Goal: Task Accomplishment & Management: Complete application form

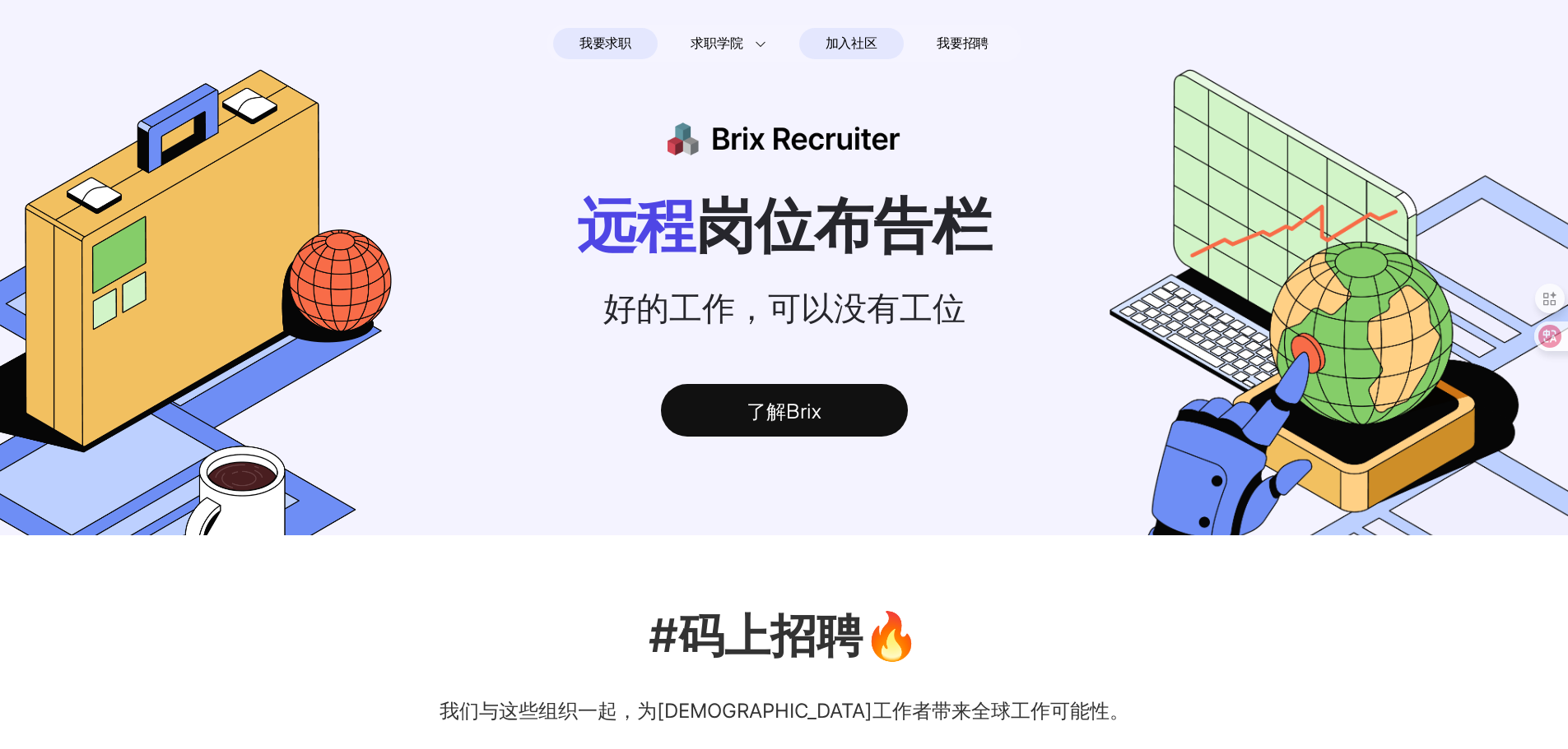
click at [862, 42] on span "加入社区" at bounding box center [851, 44] width 52 height 27
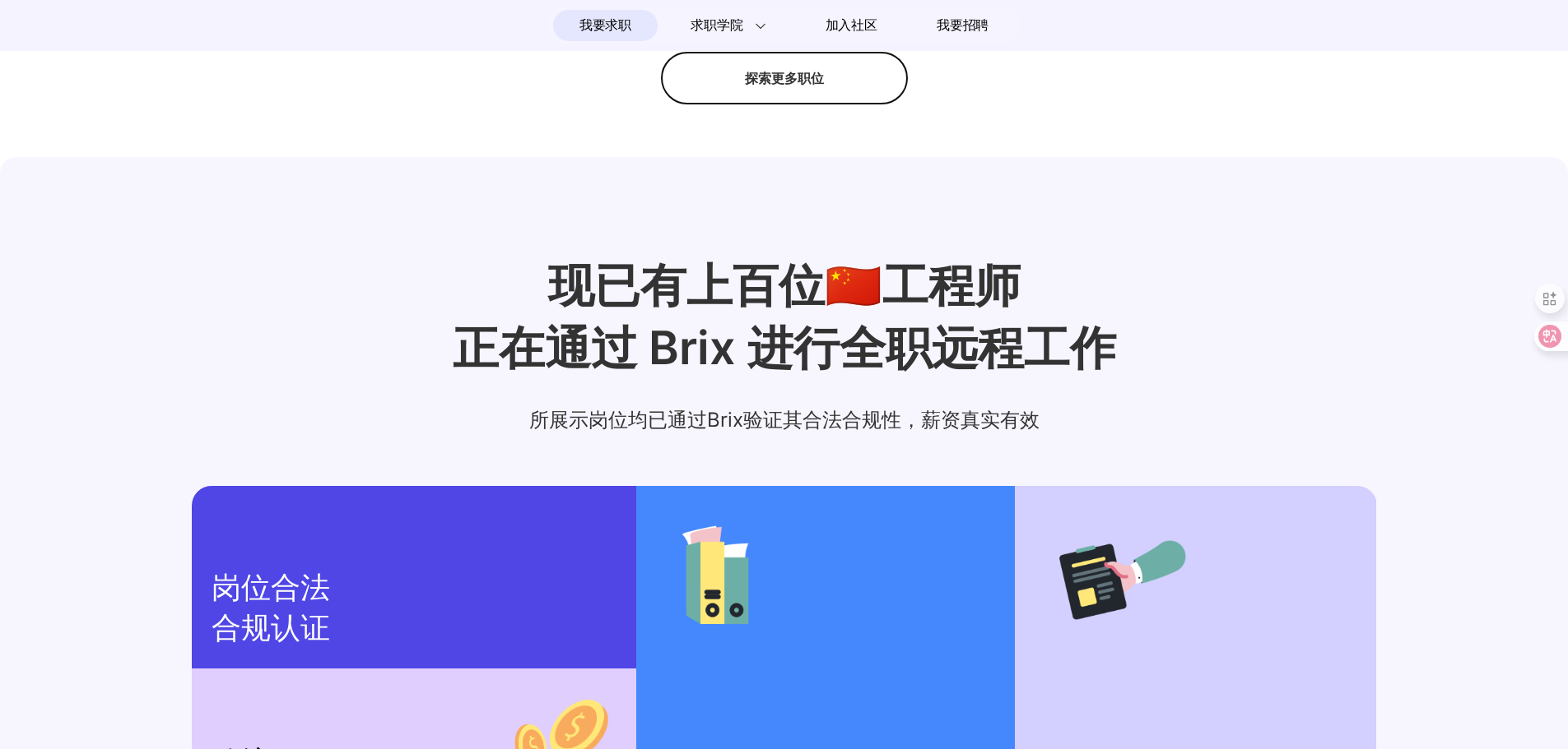
scroll to position [1382, 0]
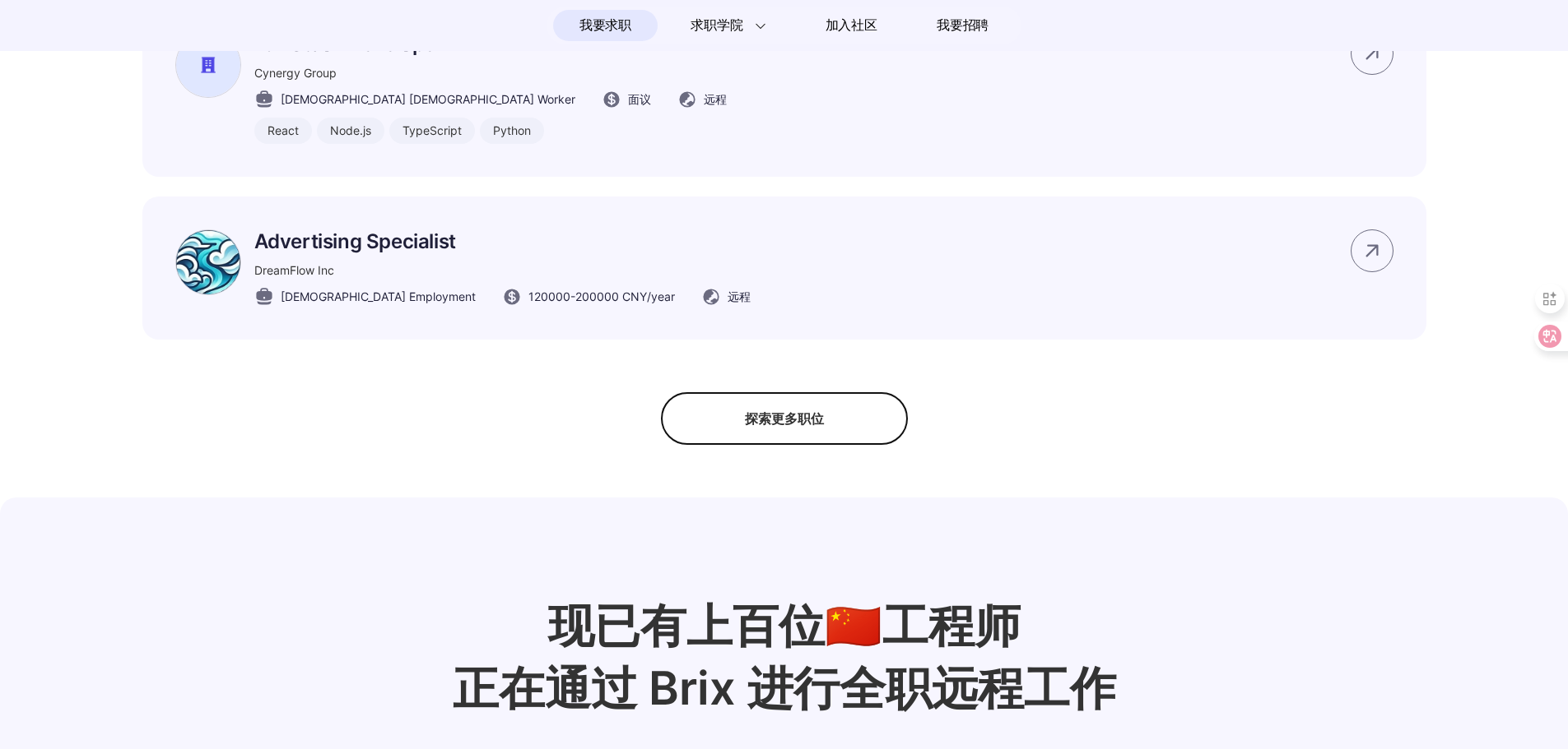
click at [804, 441] on div "探索更多职位" at bounding box center [784, 418] width 247 height 52
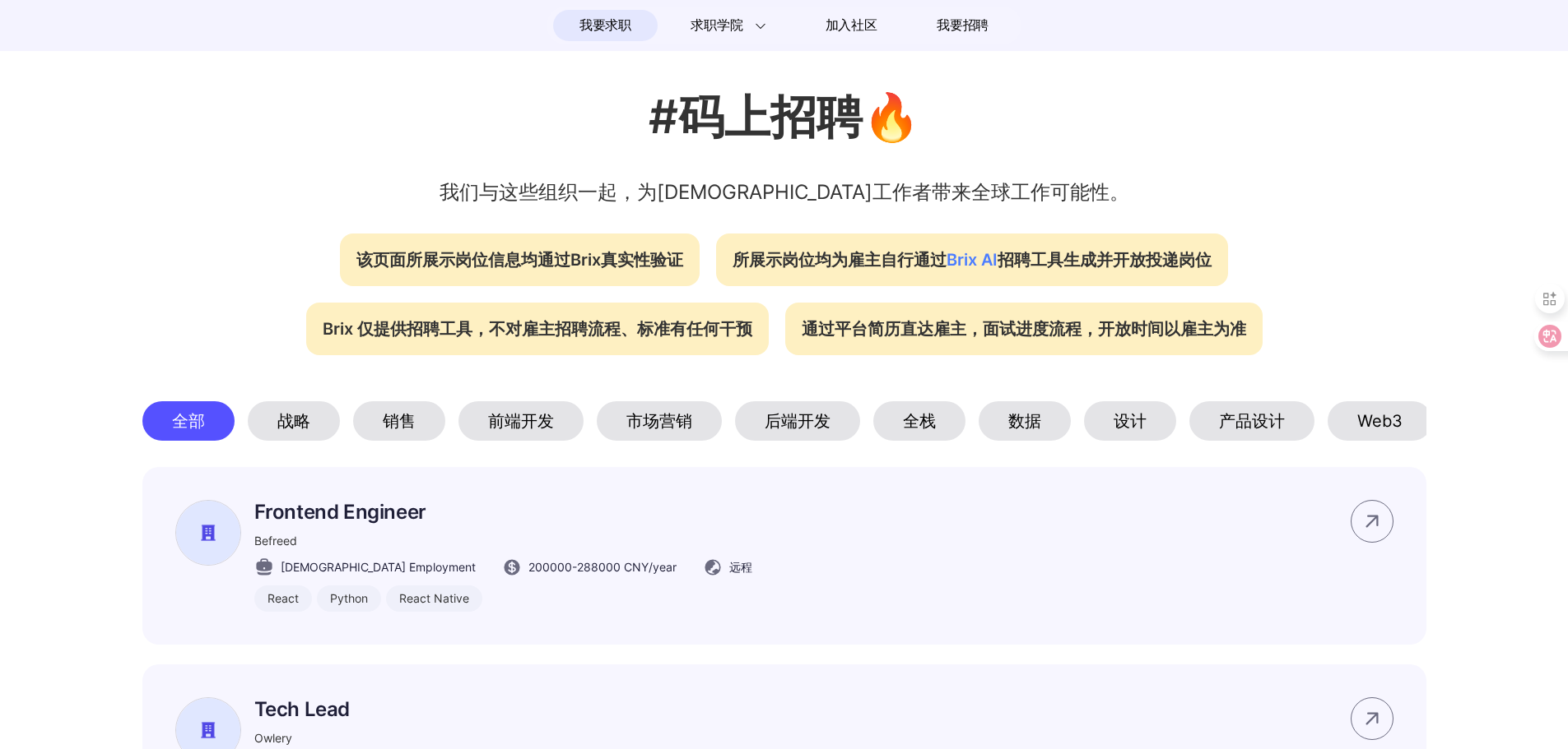
scroll to position [559, 0]
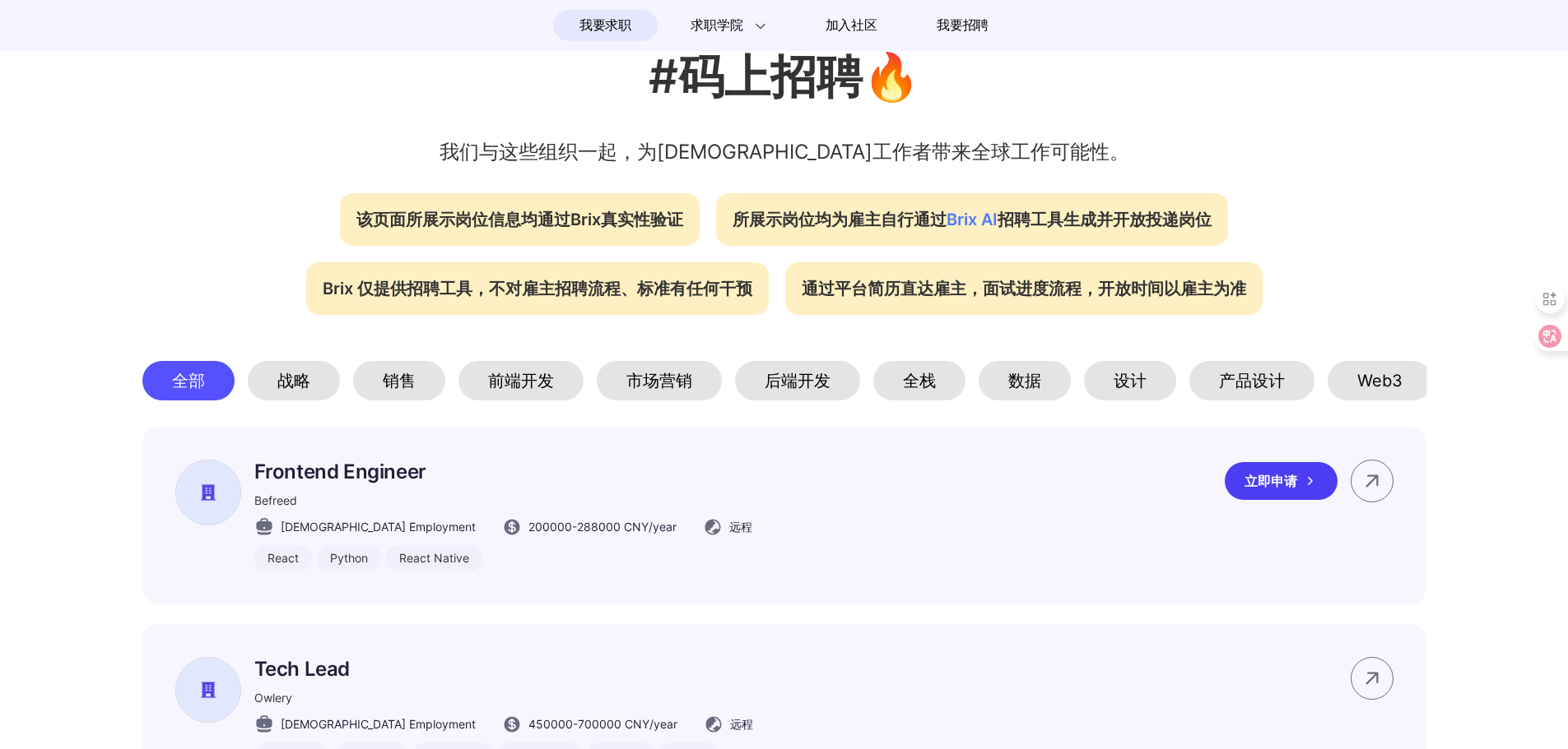
click at [346, 484] on p "Frontend Engineer" at bounding box center [503, 472] width 498 height 24
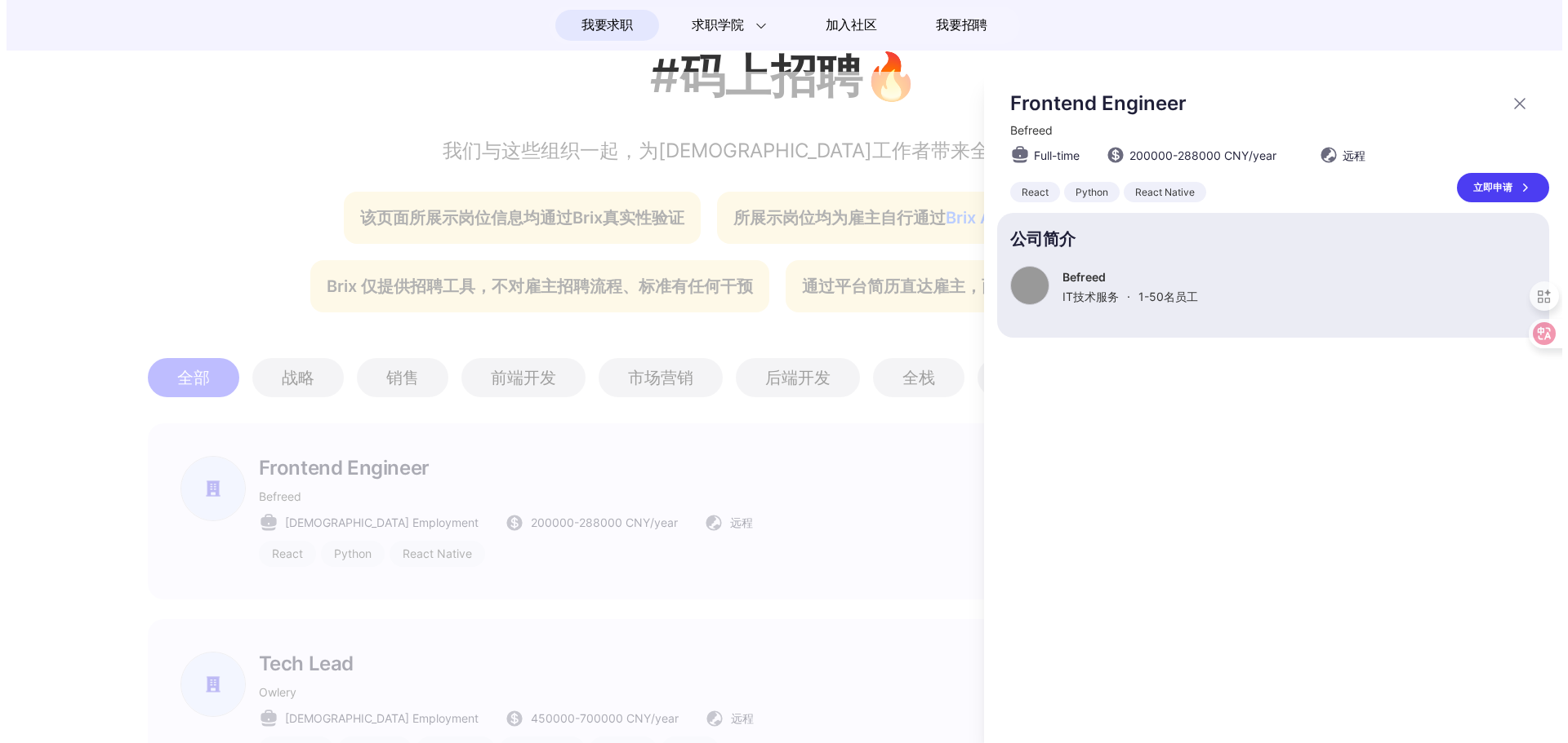
scroll to position [0, 0]
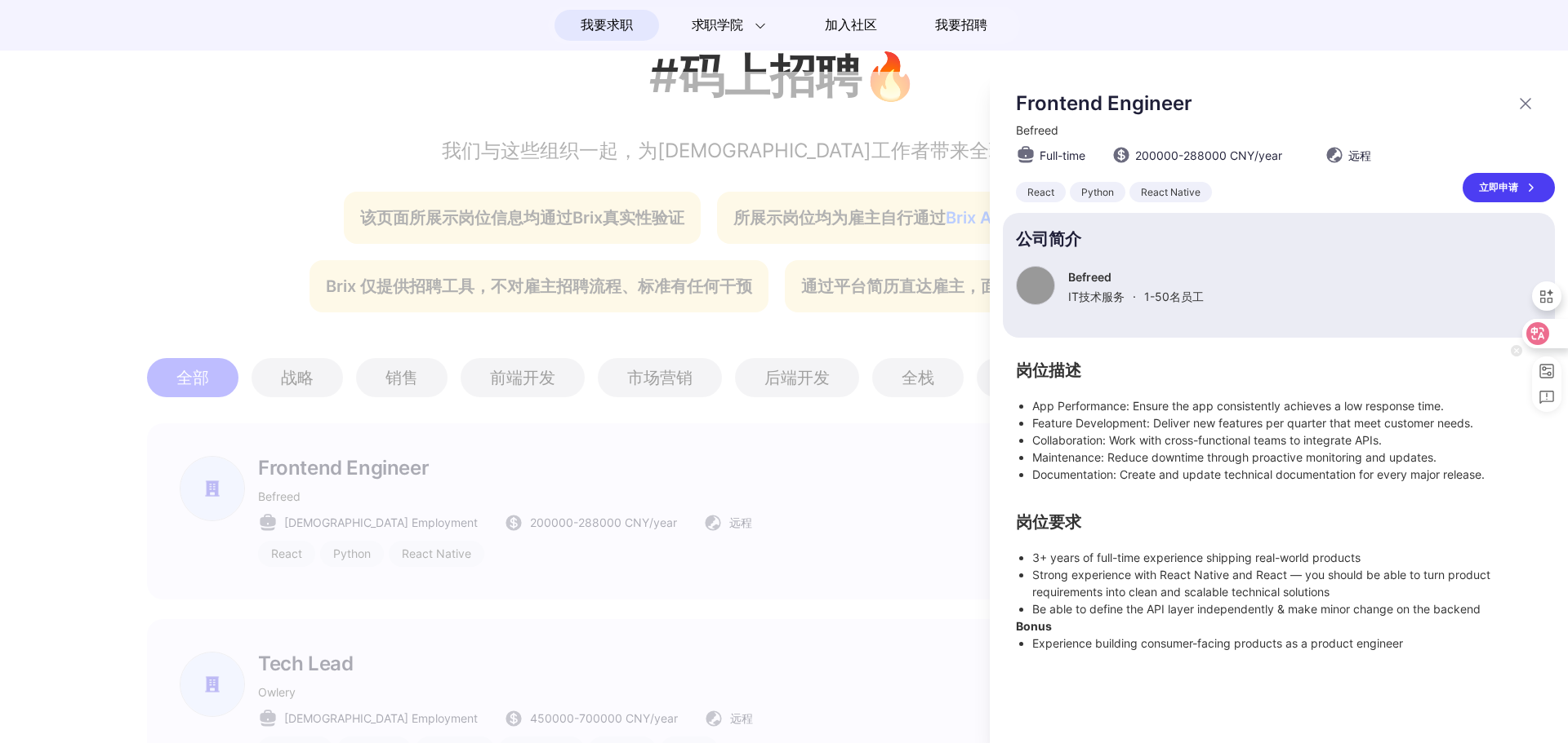
click at [1546, 331] on icon at bounding box center [1537, 334] width 23 height 23
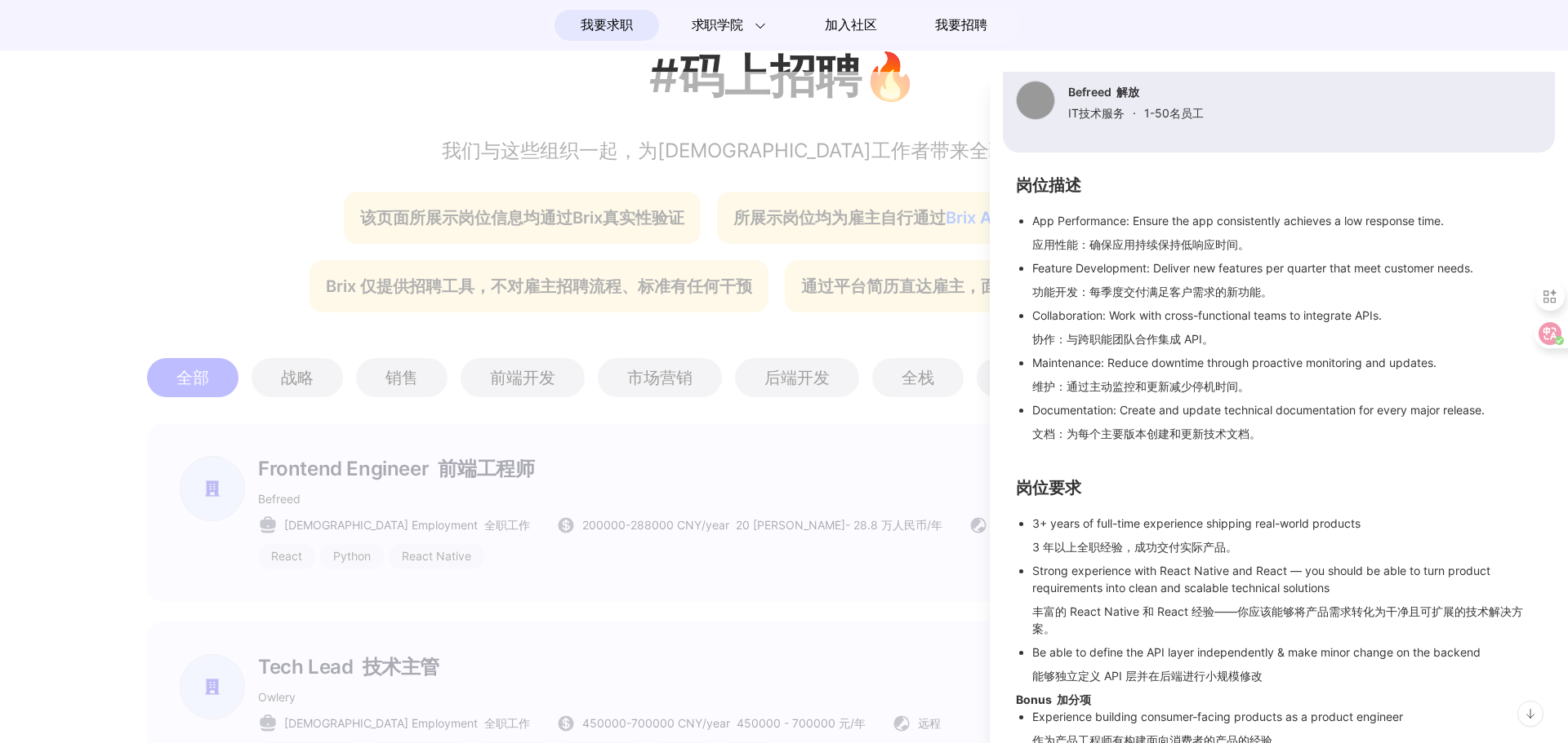
scroll to position [223, 0]
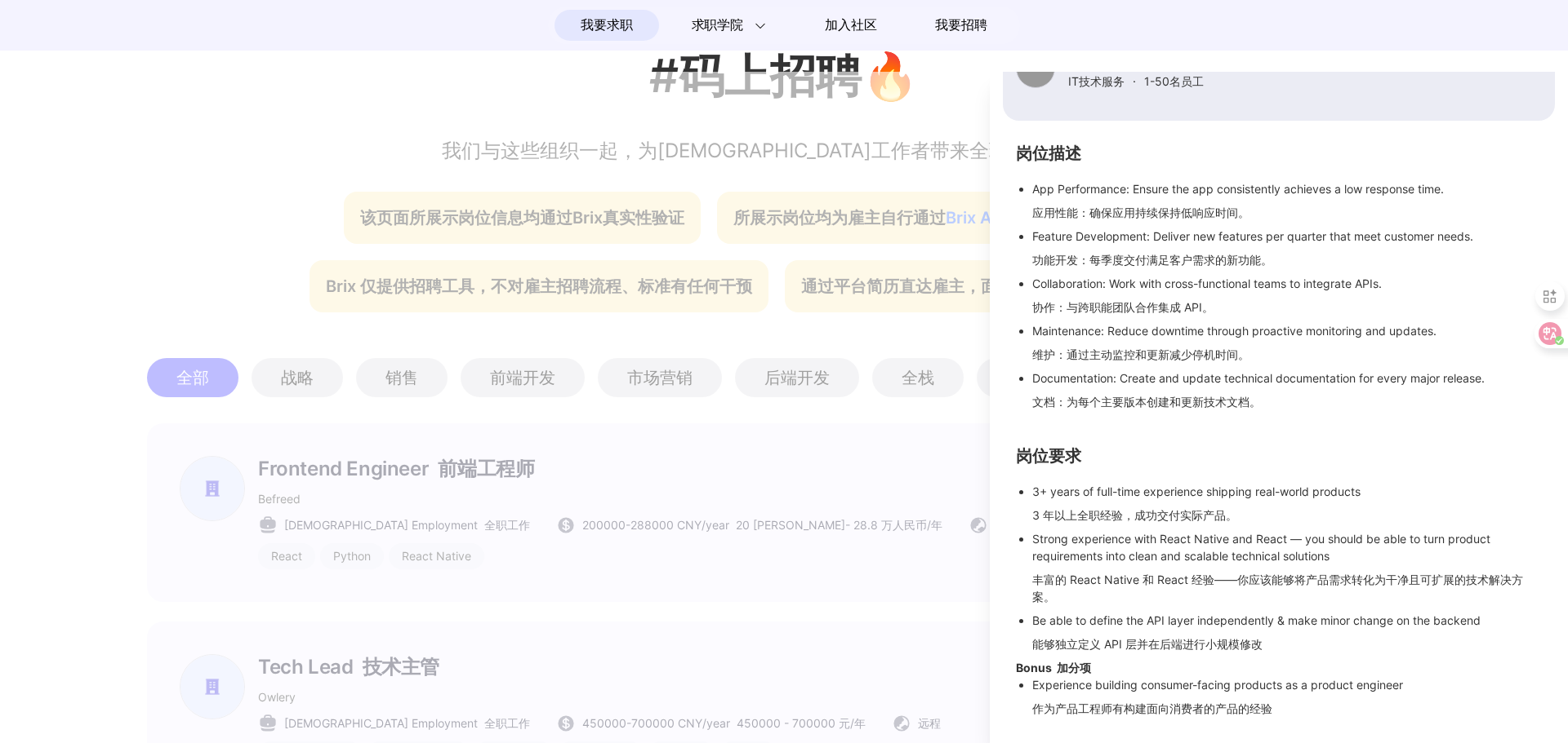
click at [467, 439] on div at bounding box center [784, 407] width 1568 height 672
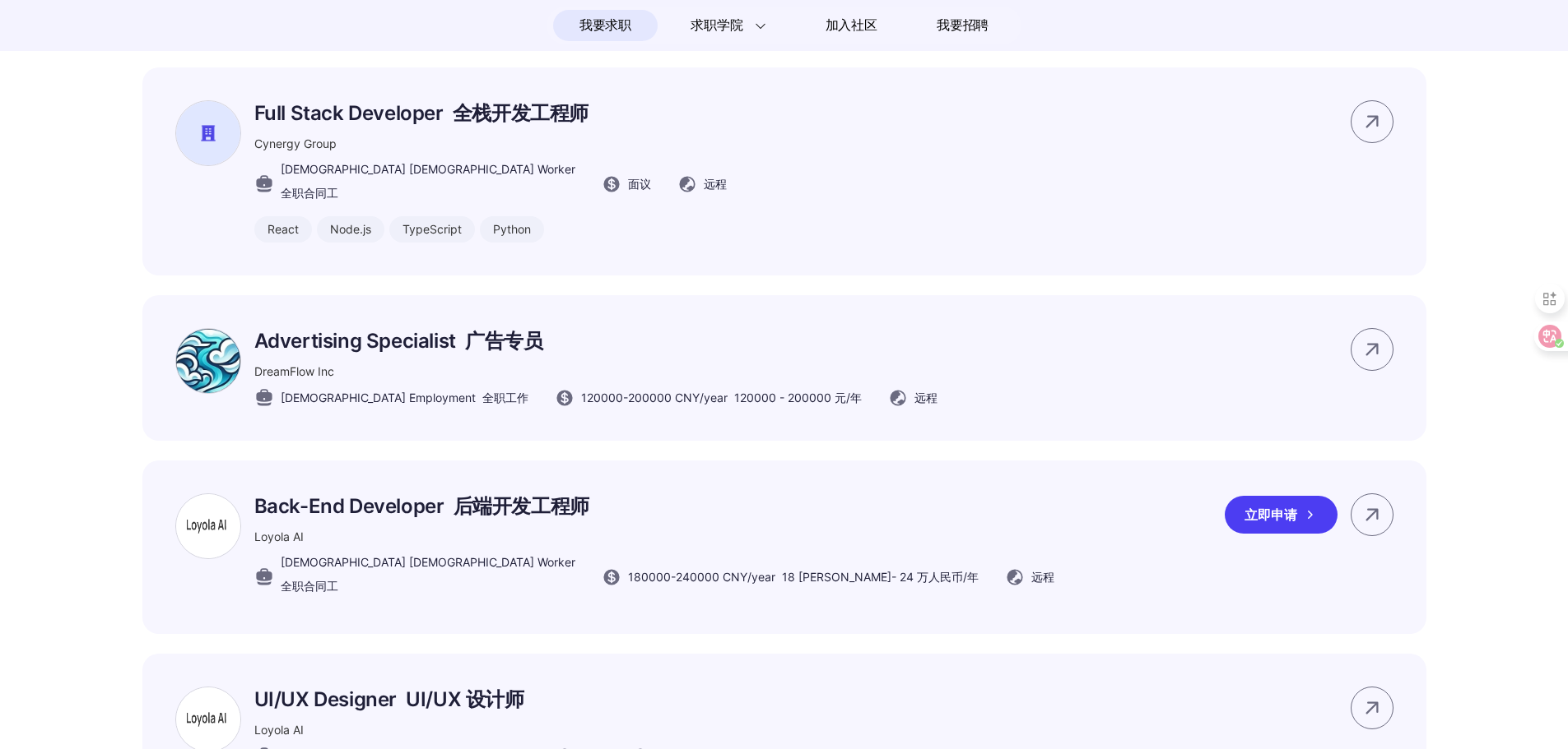
scroll to position [1300, 0]
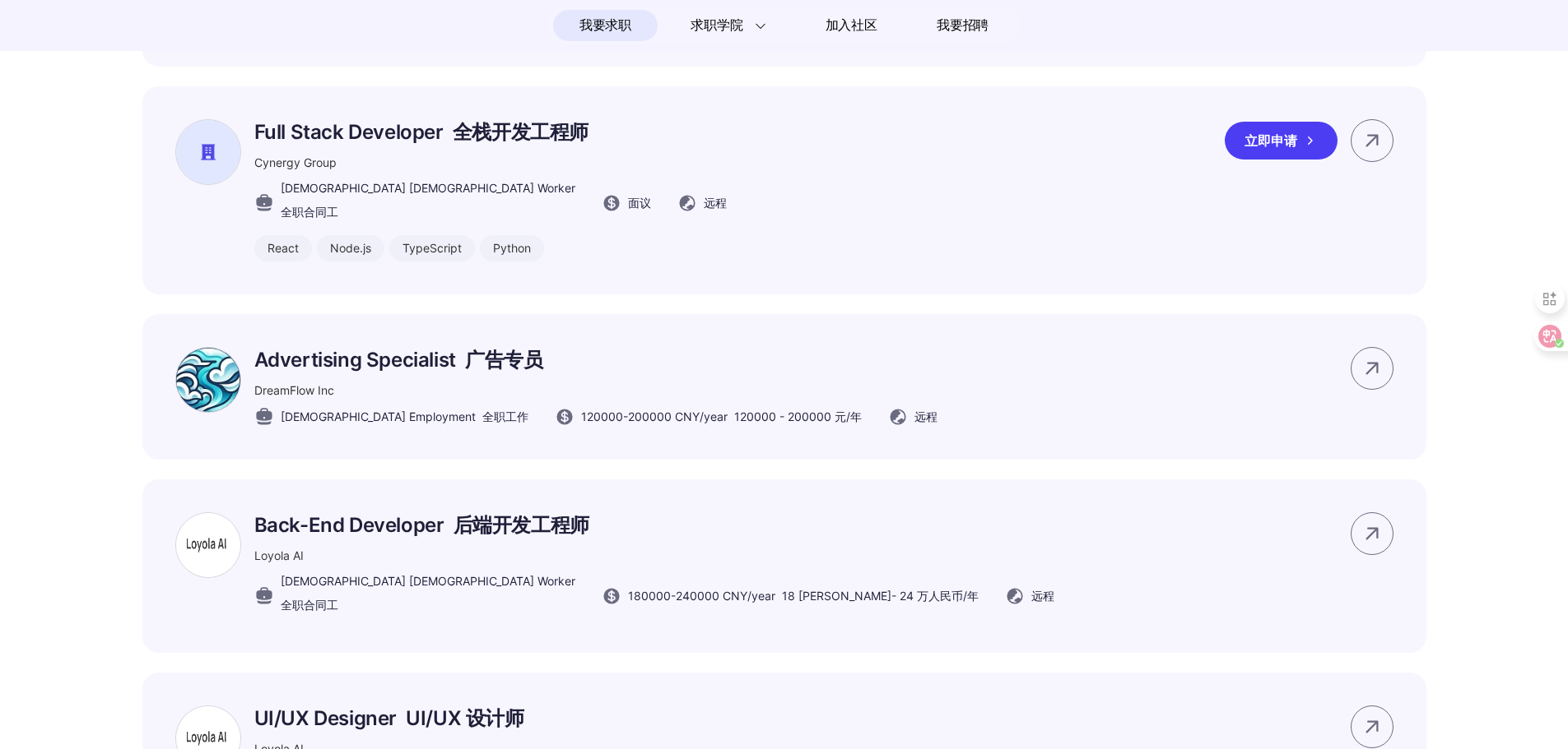
click at [498, 144] on font "全栈开发工程师" at bounding box center [520, 132] width 136 height 24
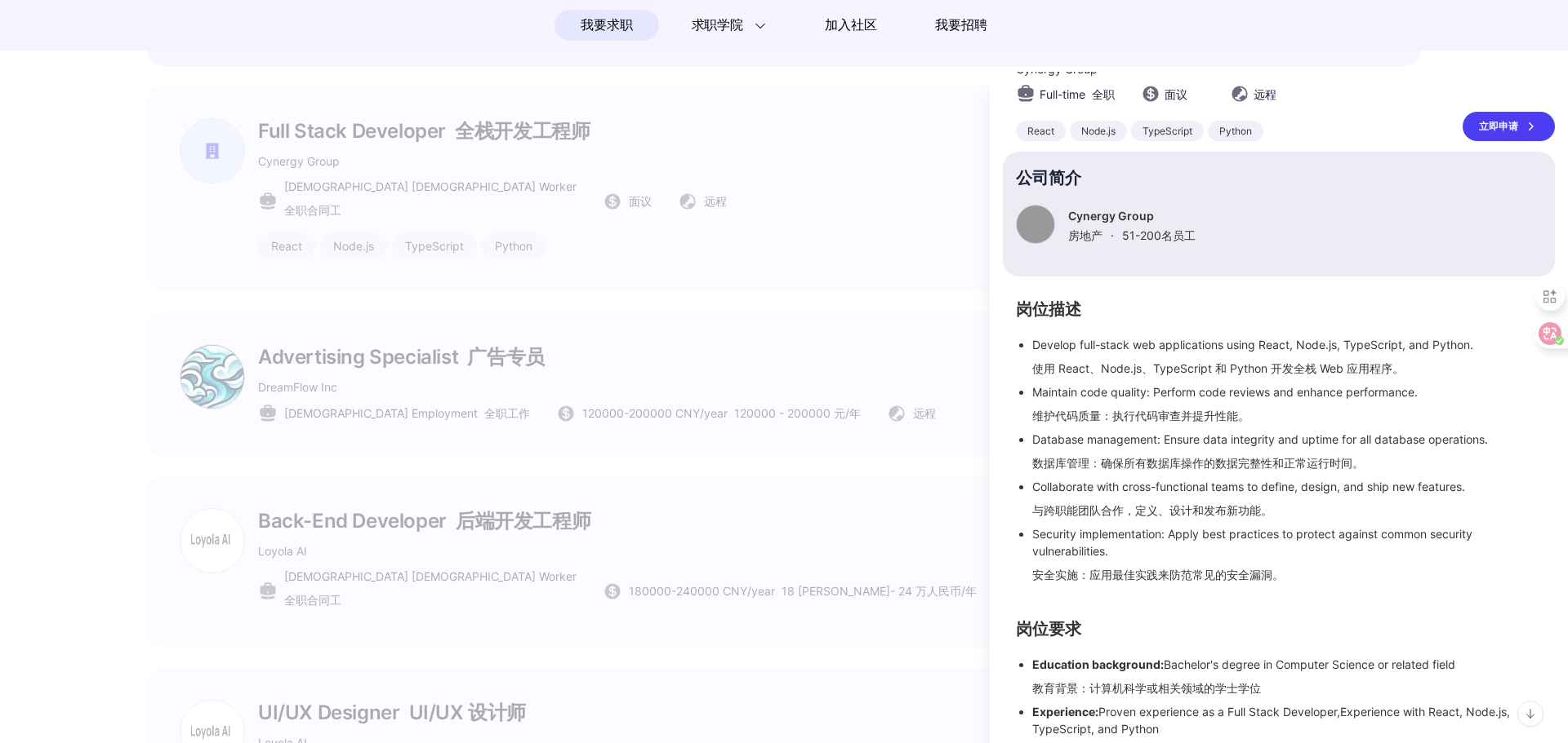
scroll to position [0, 0]
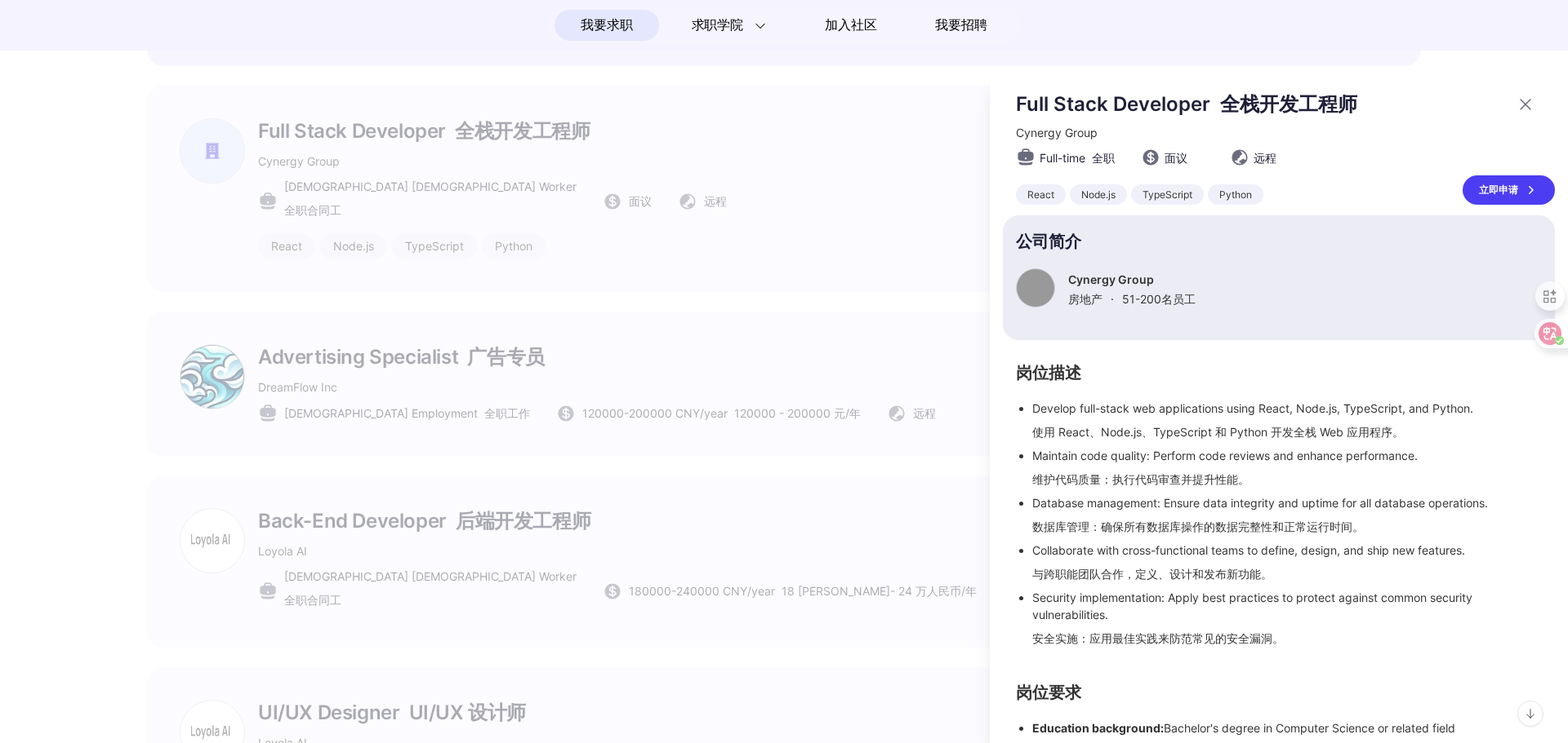
click at [1474, 193] on div "立即申请" at bounding box center [1508, 190] width 93 height 30
click at [834, 352] on div at bounding box center [784, 407] width 1568 height 672
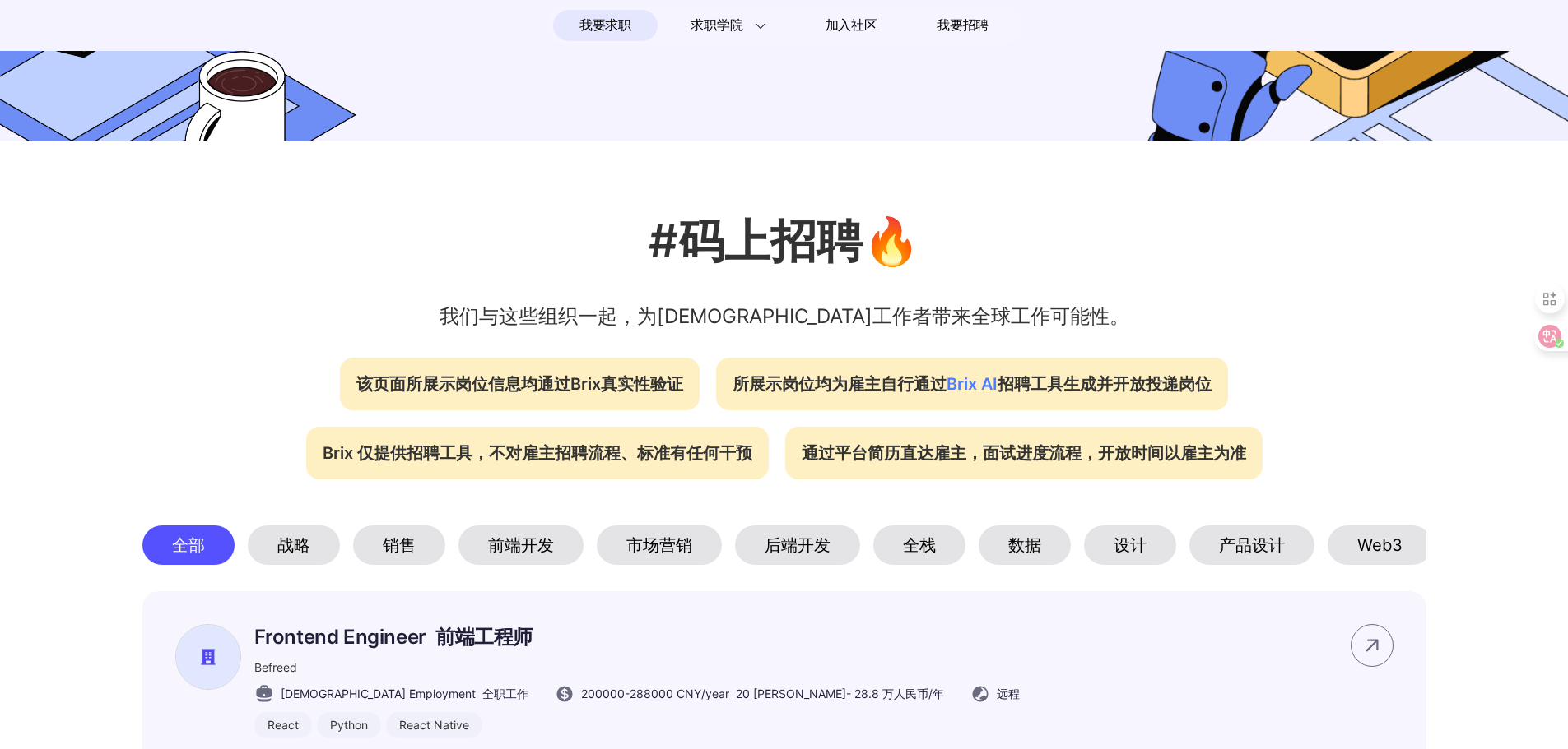
scroll to position [0, 110]
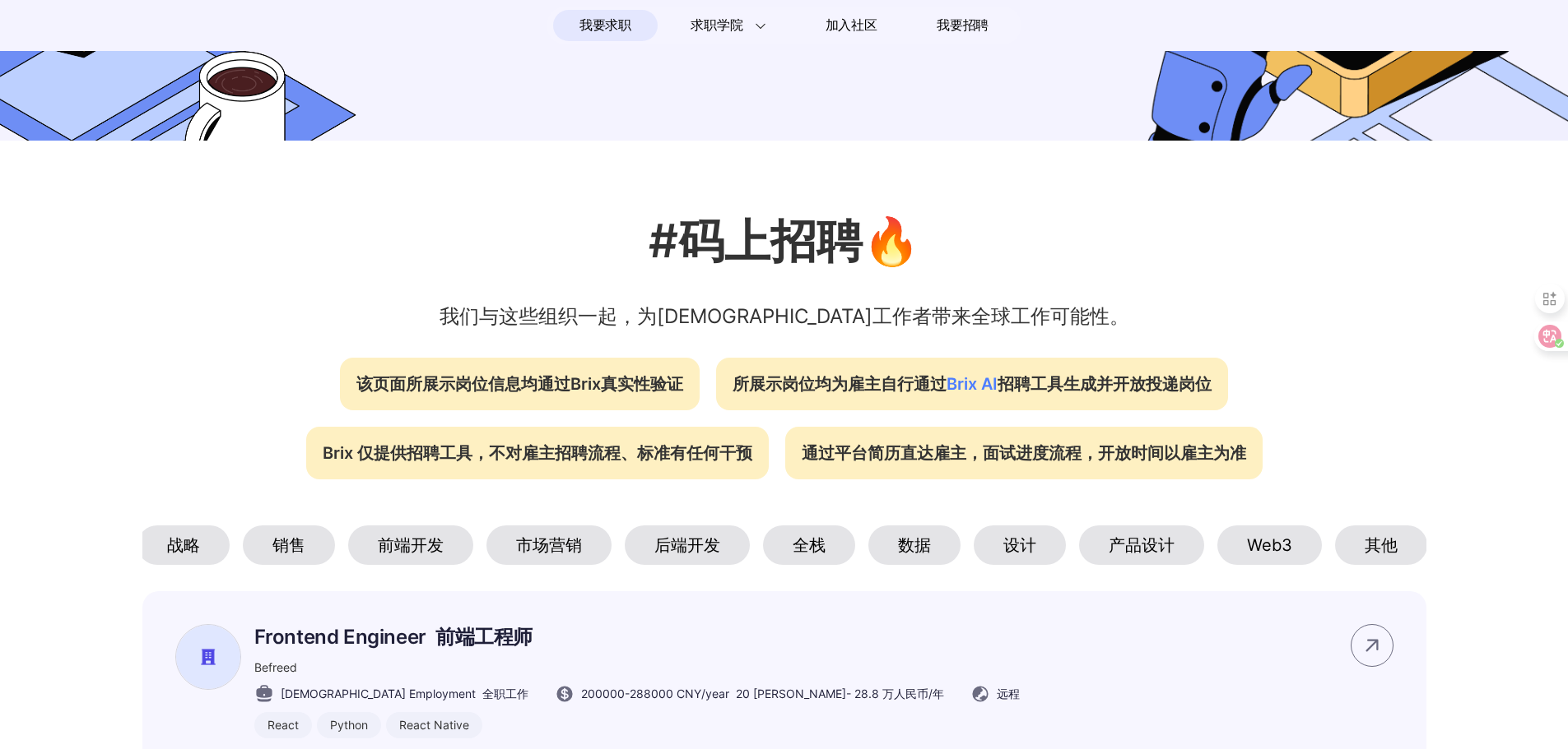
click at [1352, 547] on div "其他" at bounding box center [1380, 545] width 93 height 39
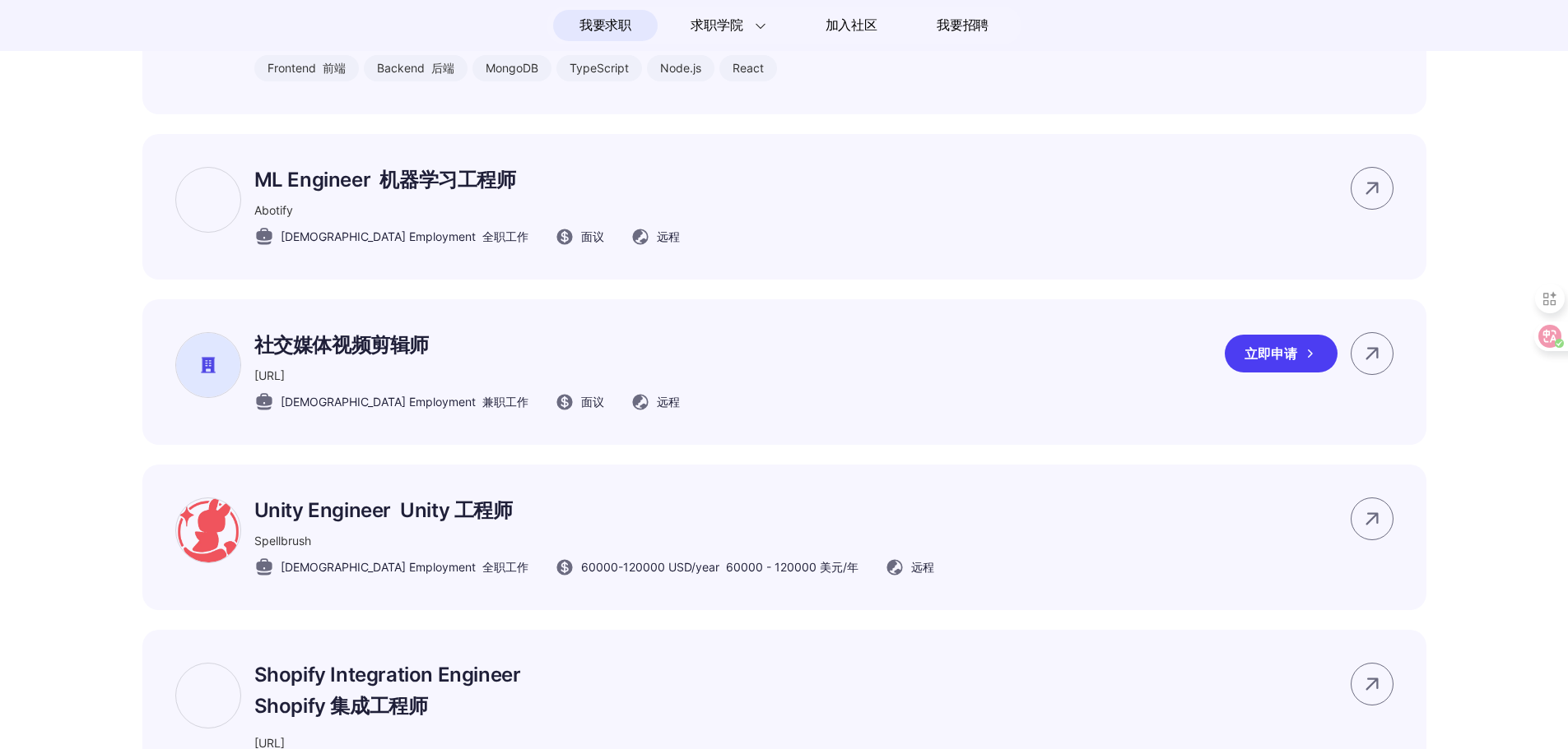
scroll to position [1053, 0]
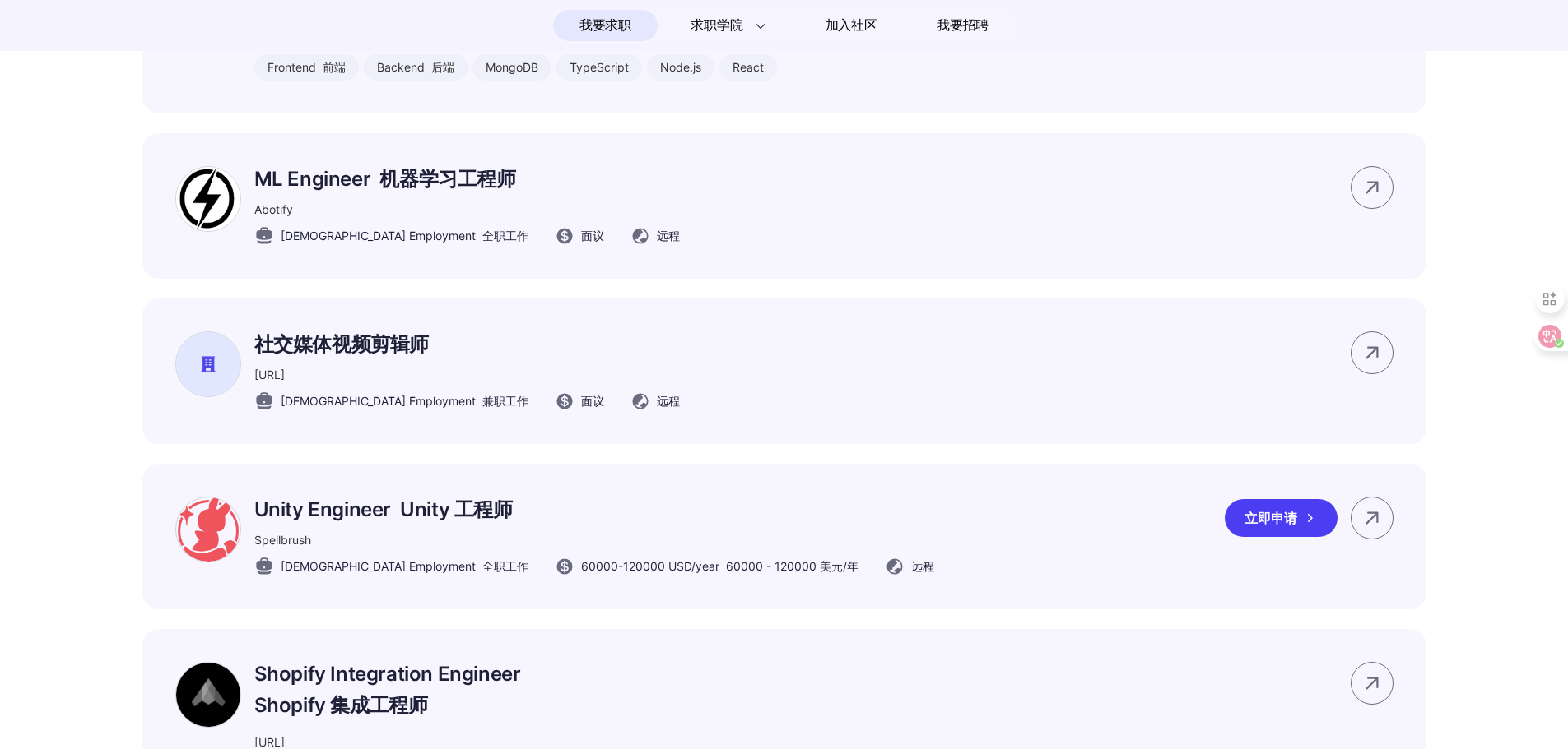
click at [500, 522] on font "Unity 工程师" at bounding box center [456, 509] width 112 height 24
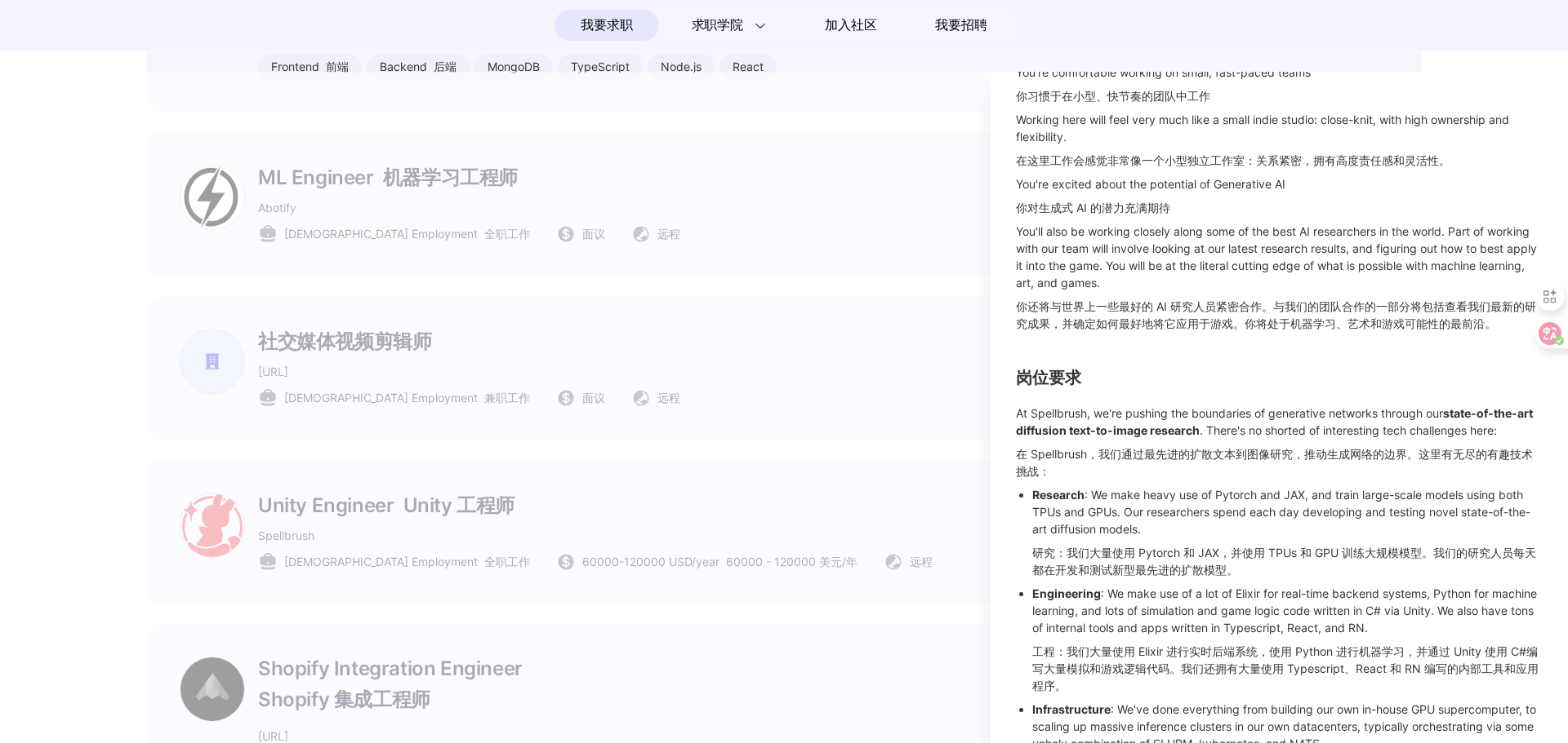
scroll to position [947, 0]
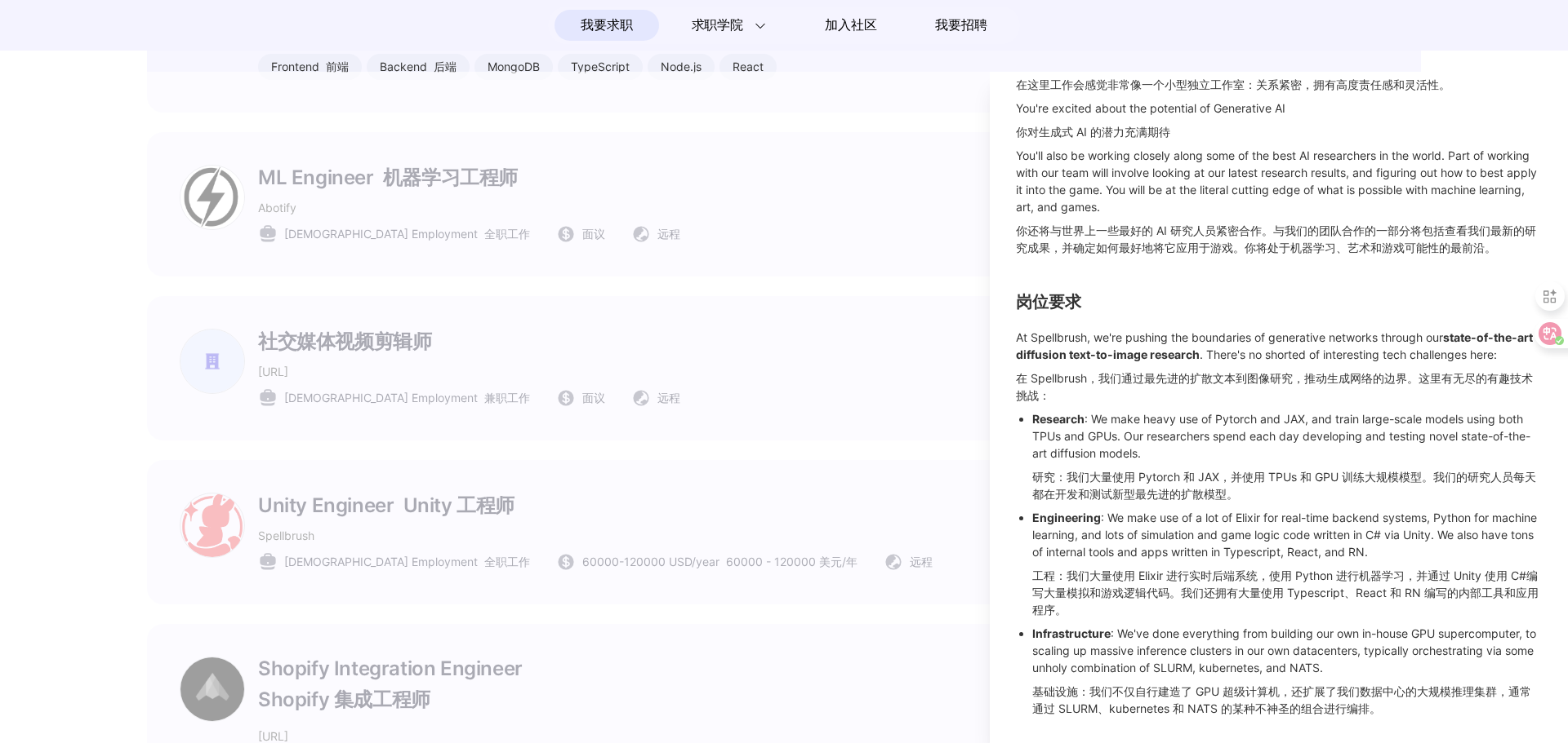
click at [418, 488] on div at bounding box center [784, 407] width 1568 height 672
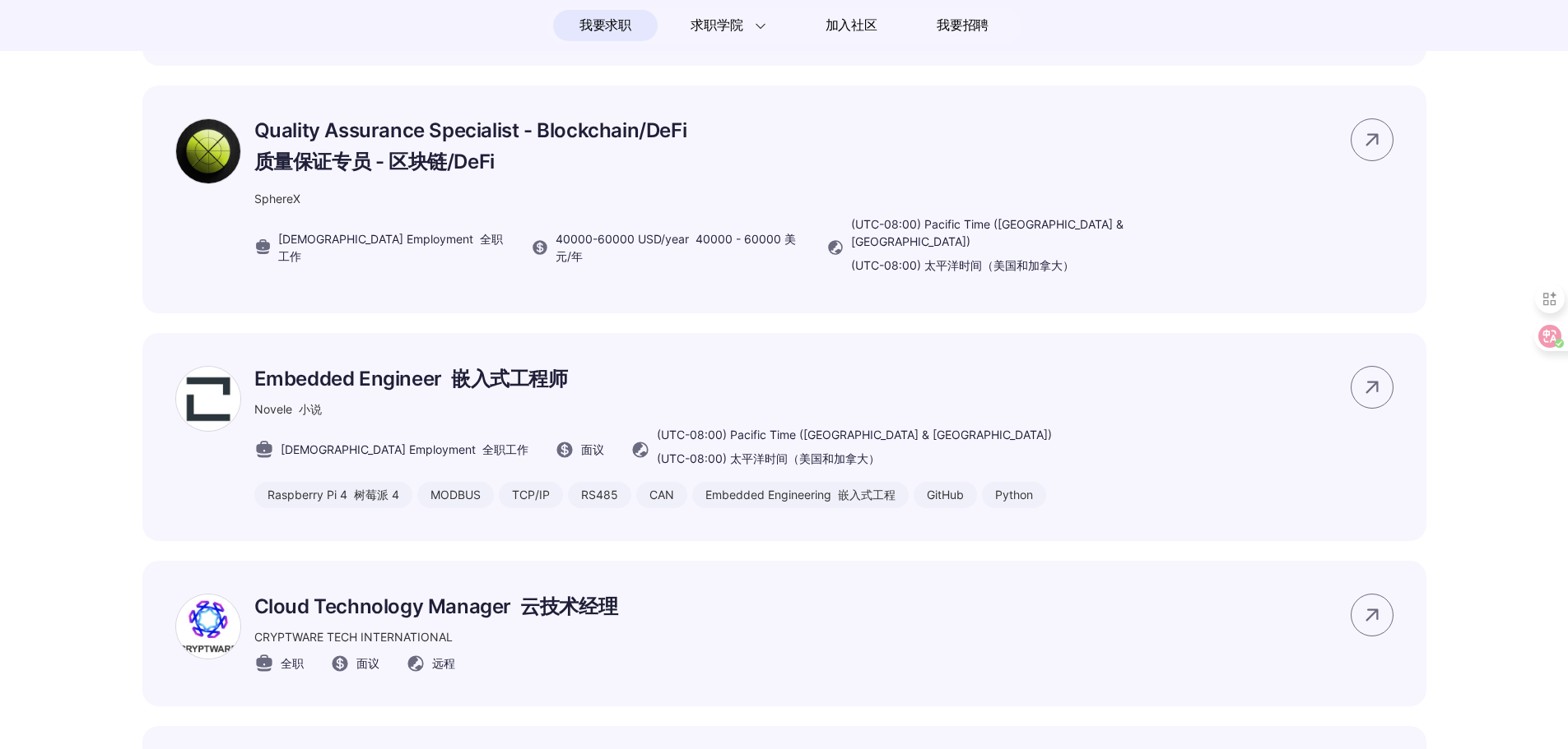
scroll to position [3192, 0]
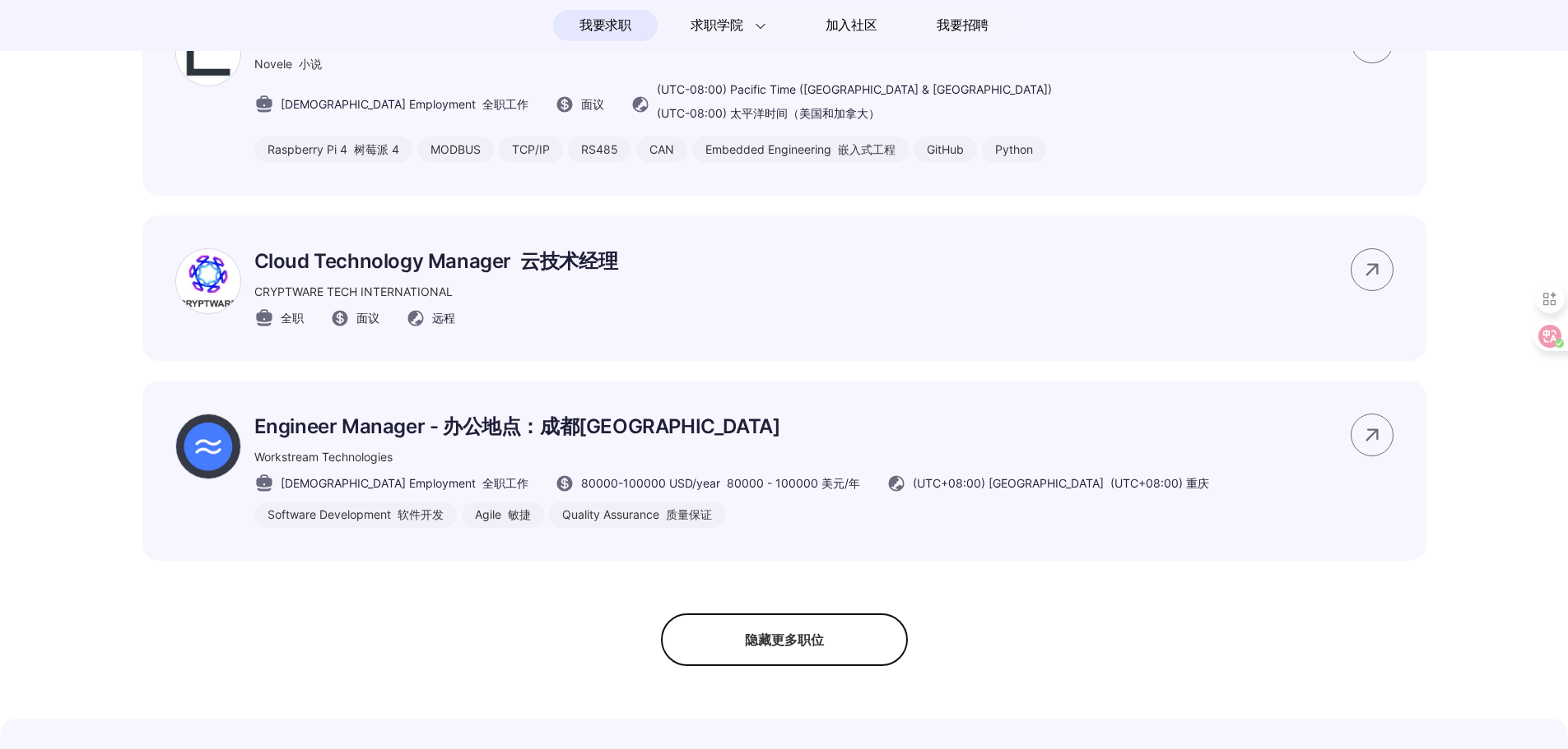
click at [793, 667] on div "隐藏更多职位" at bounding box center [784, 640] width 247 height 52
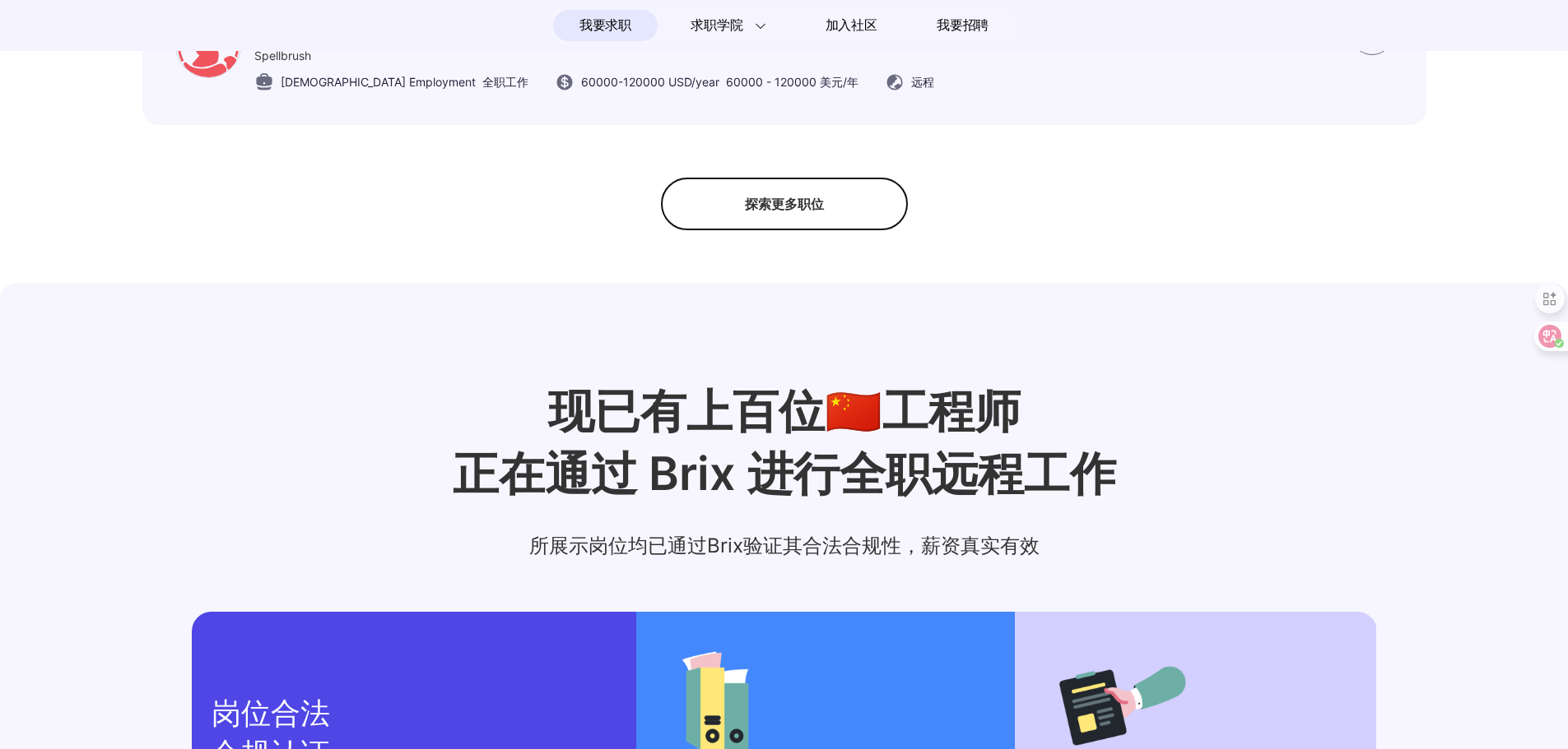
scroll to position [1251, 0]
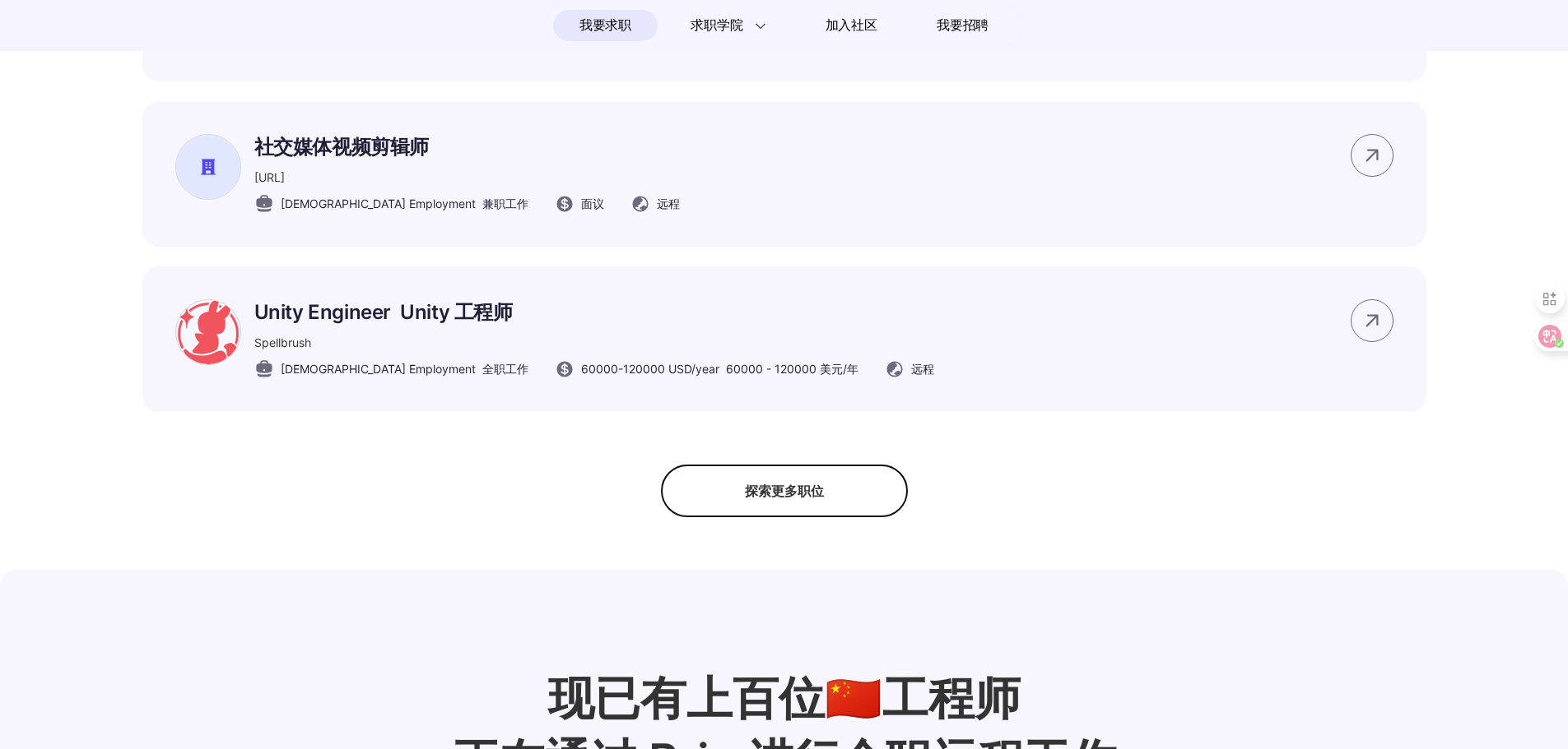
click at [796, 512] on div "探索更多职位" at bounding box center [784, 491] width 247 height 52
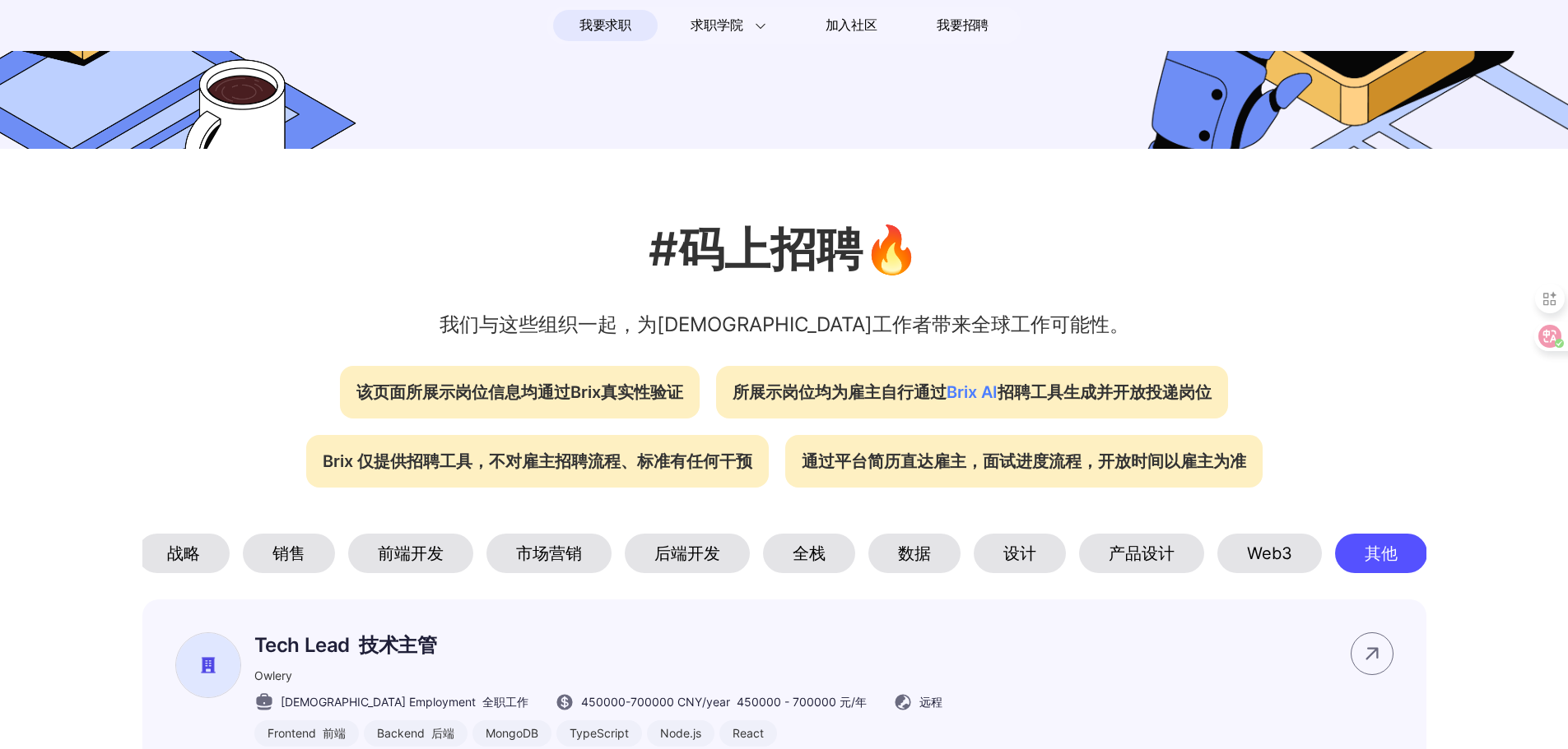
scroll to position [346, 0]
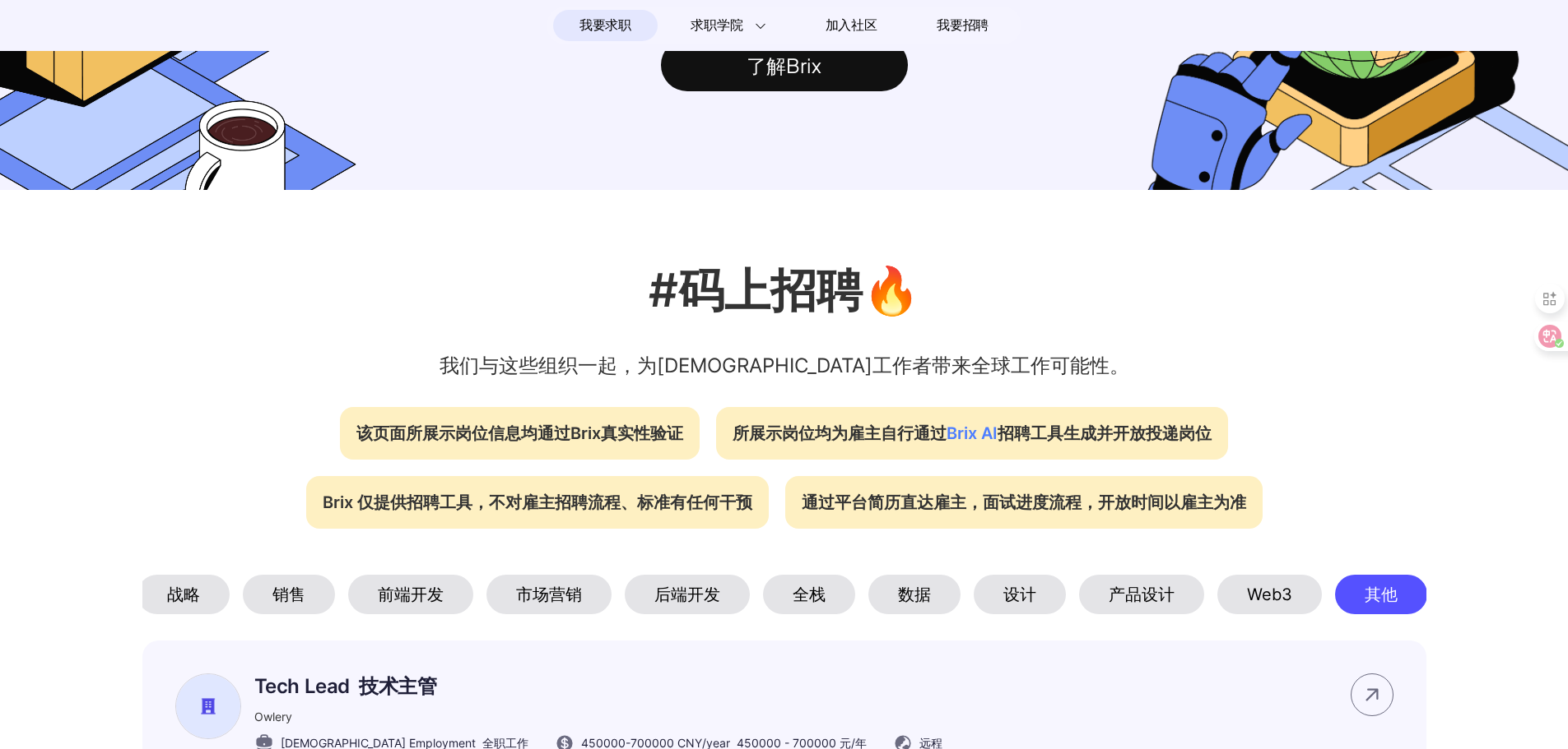
click at [1275, 601] on div "Web3" at bounding box center [1269, 594] width 104 height 39
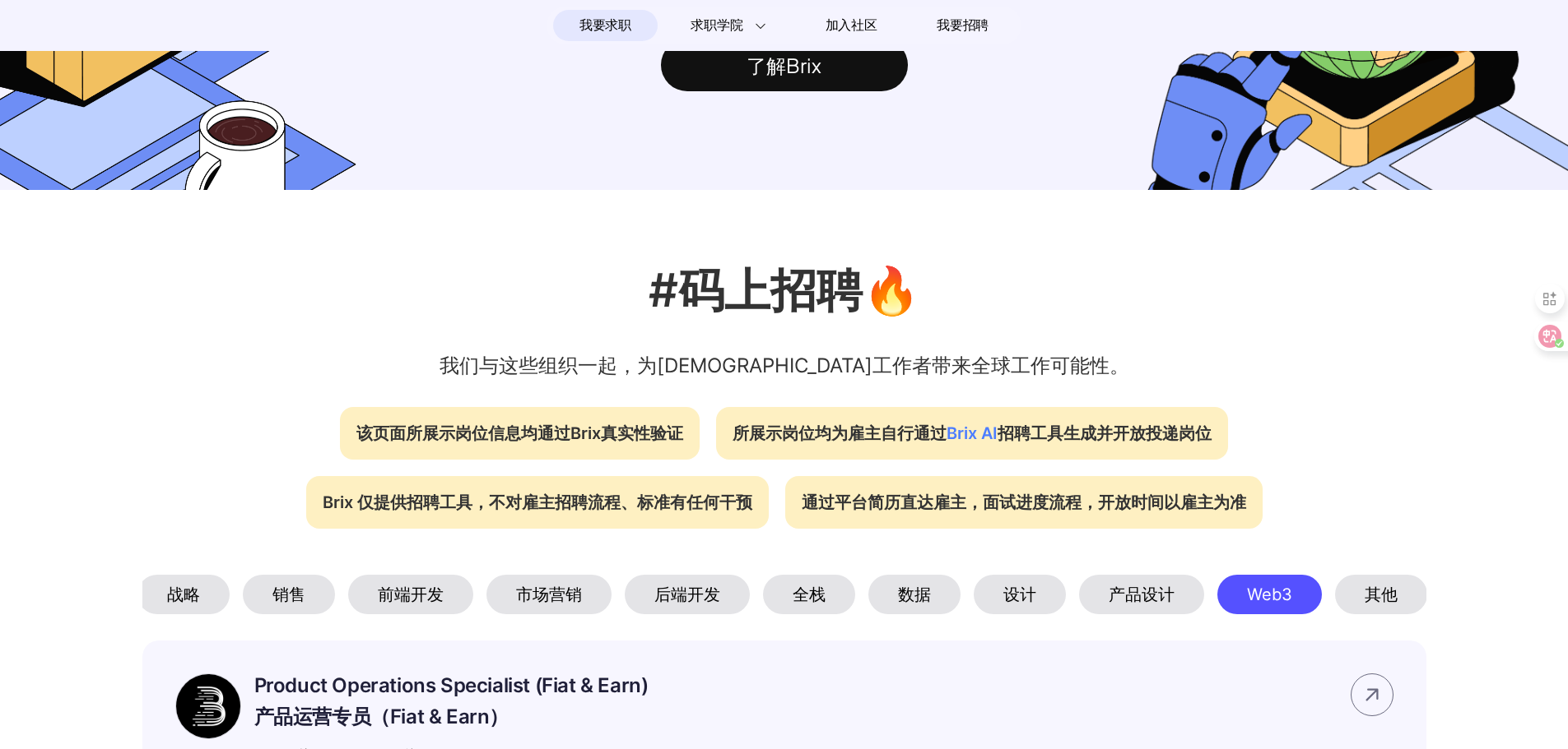
click at [644, 597] on div "后端开发" at bounding box center [687, 594] width 125 height 39
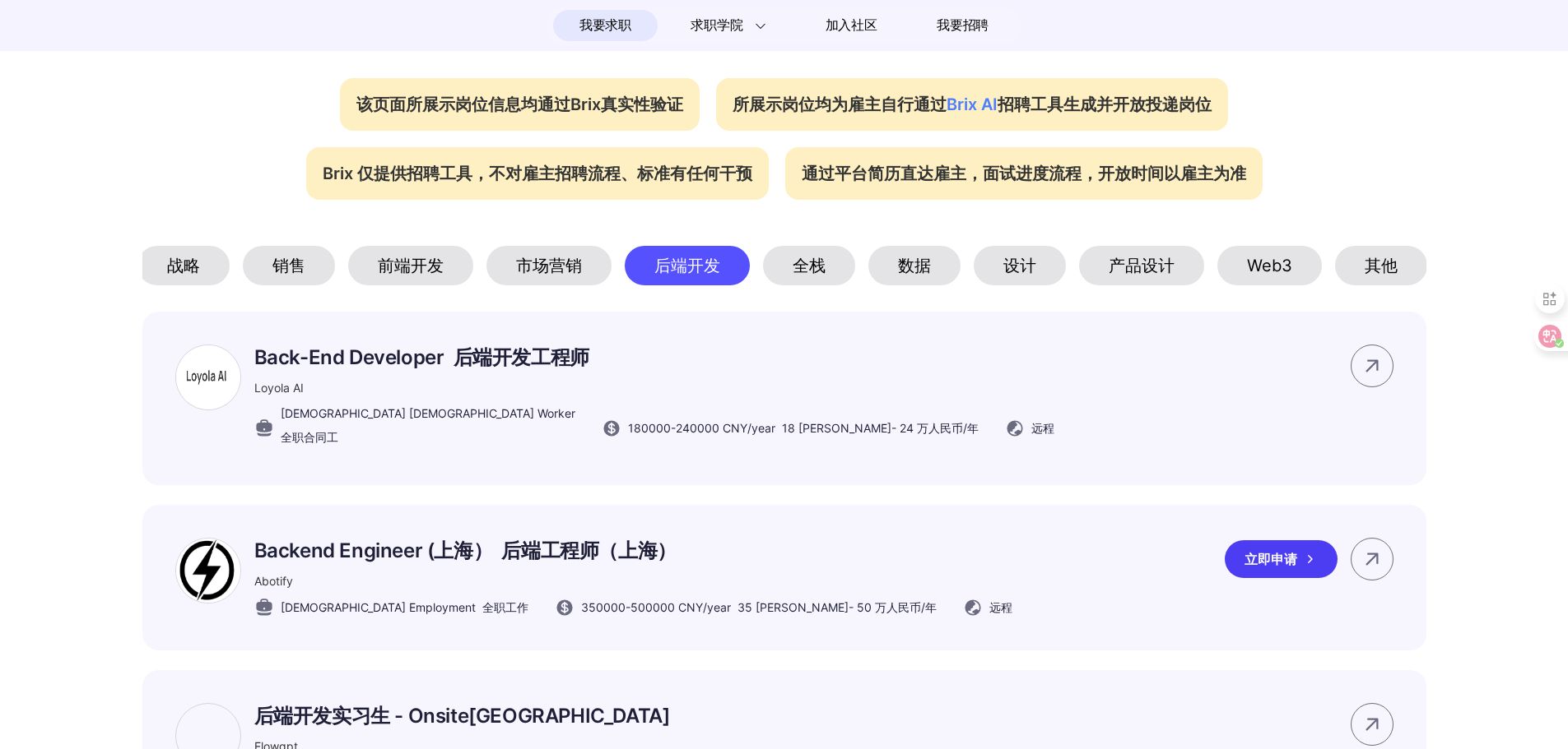
scroll to position [839, 0]
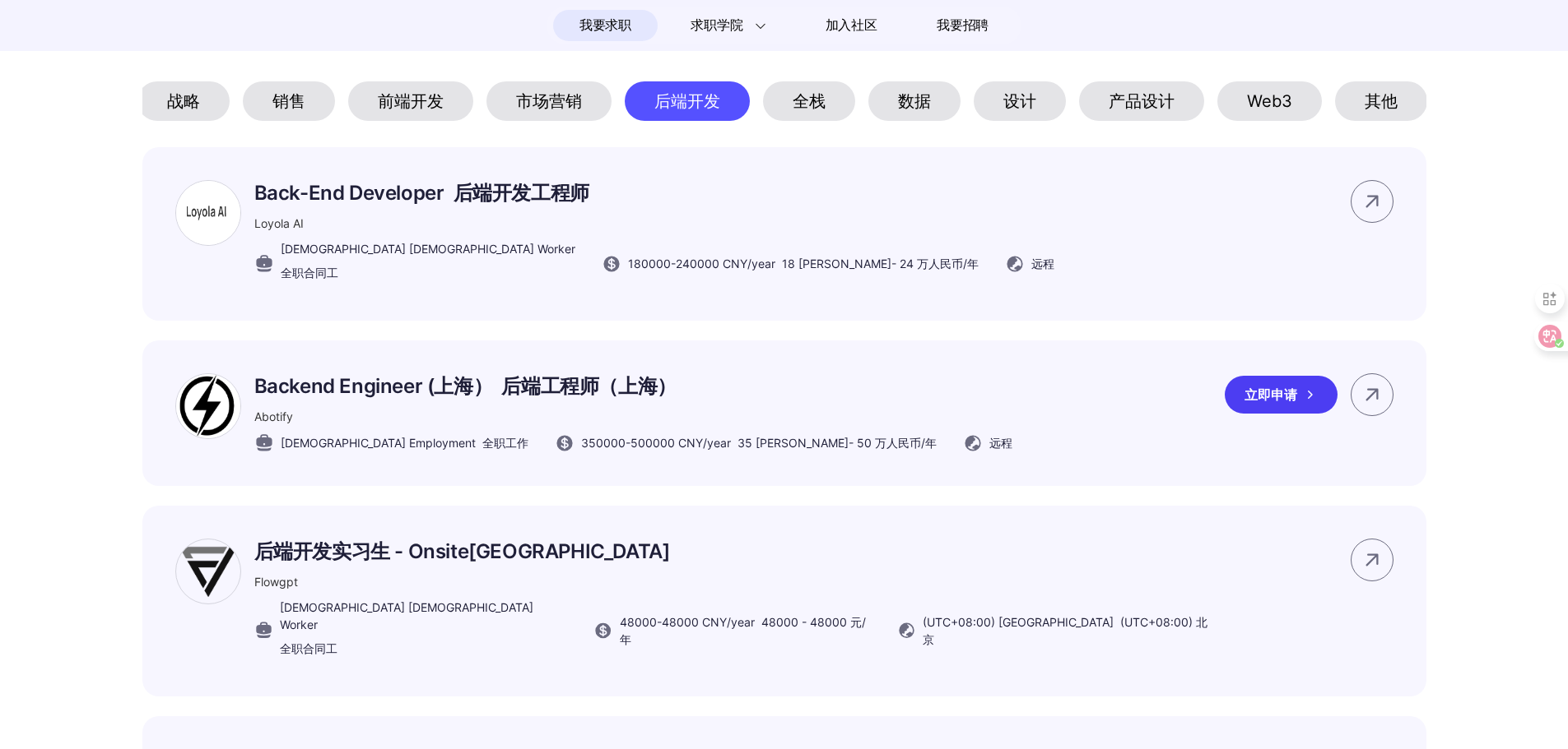
click at [1142, 420] on div "Backend Engineer (上海） 后端工程师（上海） Abotify [DEMOGRAPHIC_DATA] Employment 全职工作 3500…" at bounding box center [784, 413] width 1284 height 146
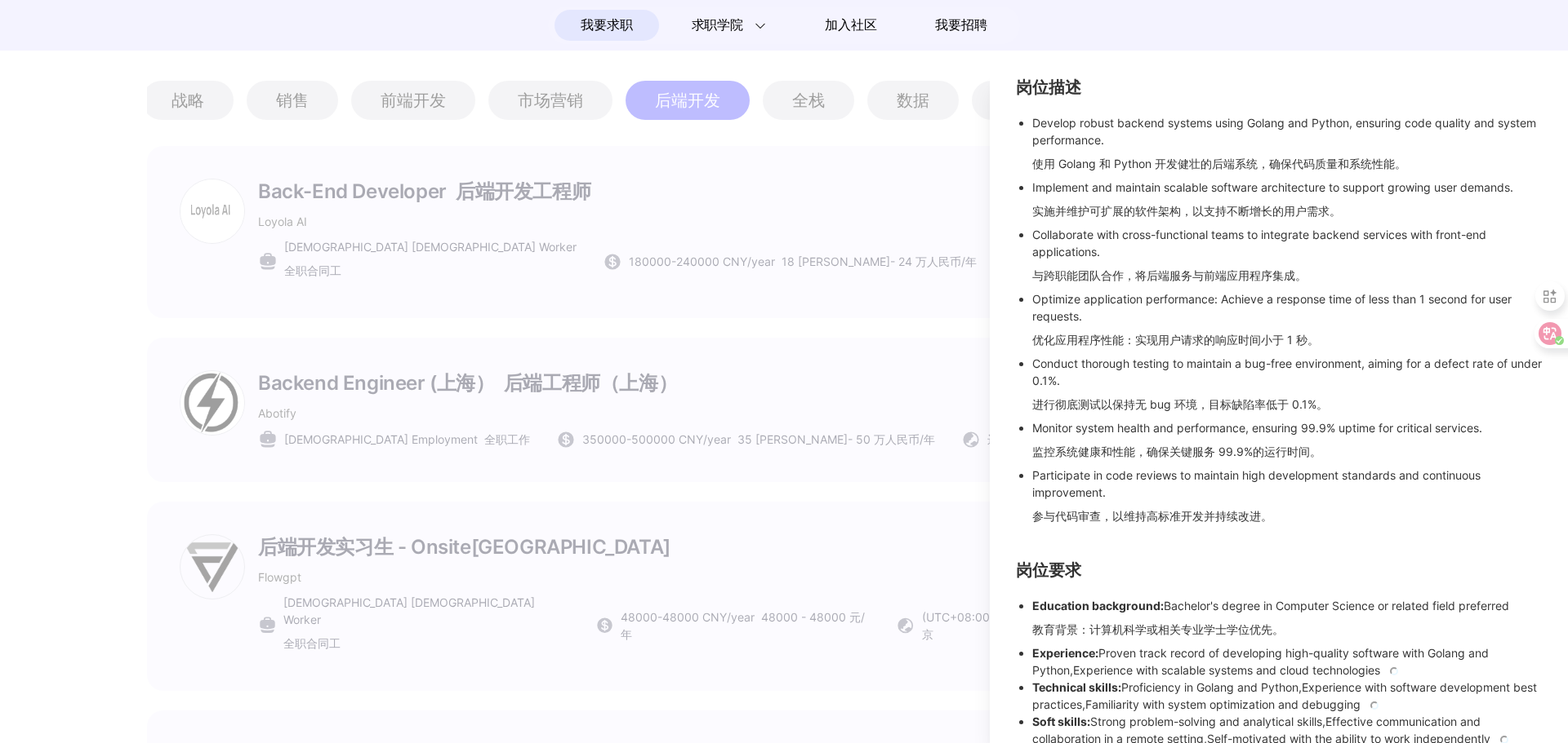
scroll to position [419, 0]
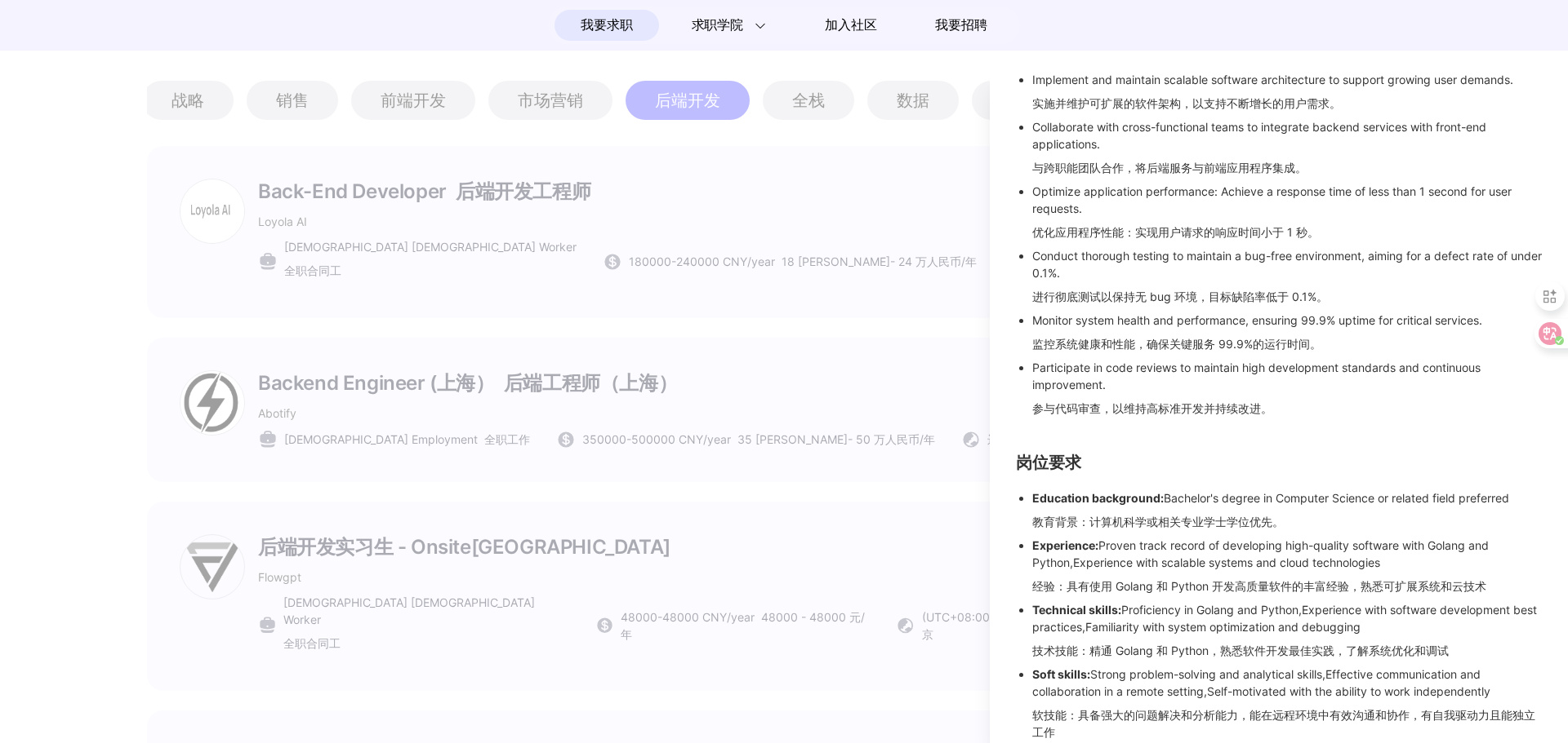
click at [883, 507] on div at bounding box center [784, 407] width 1568 height 672
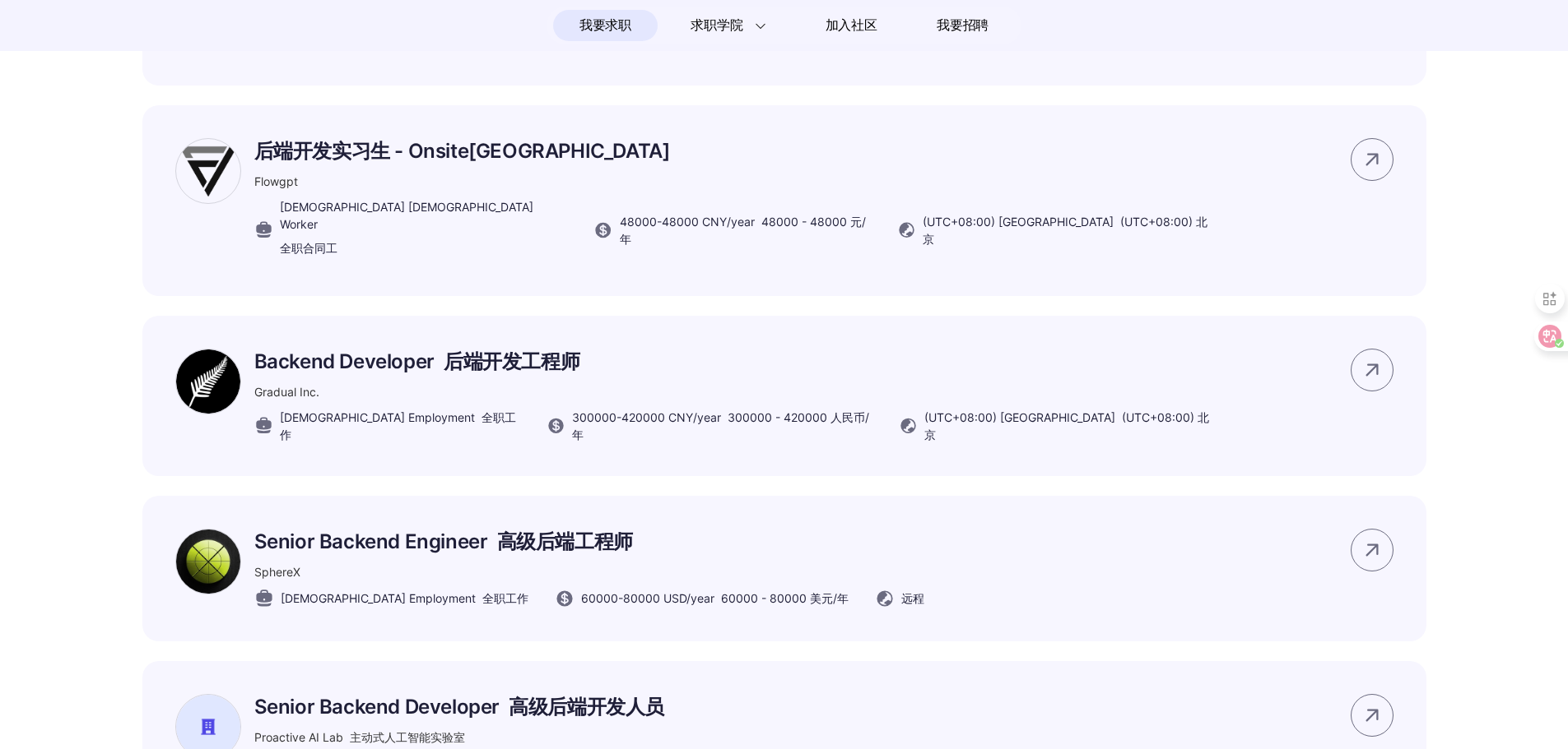
scroll to position [1251, 0]
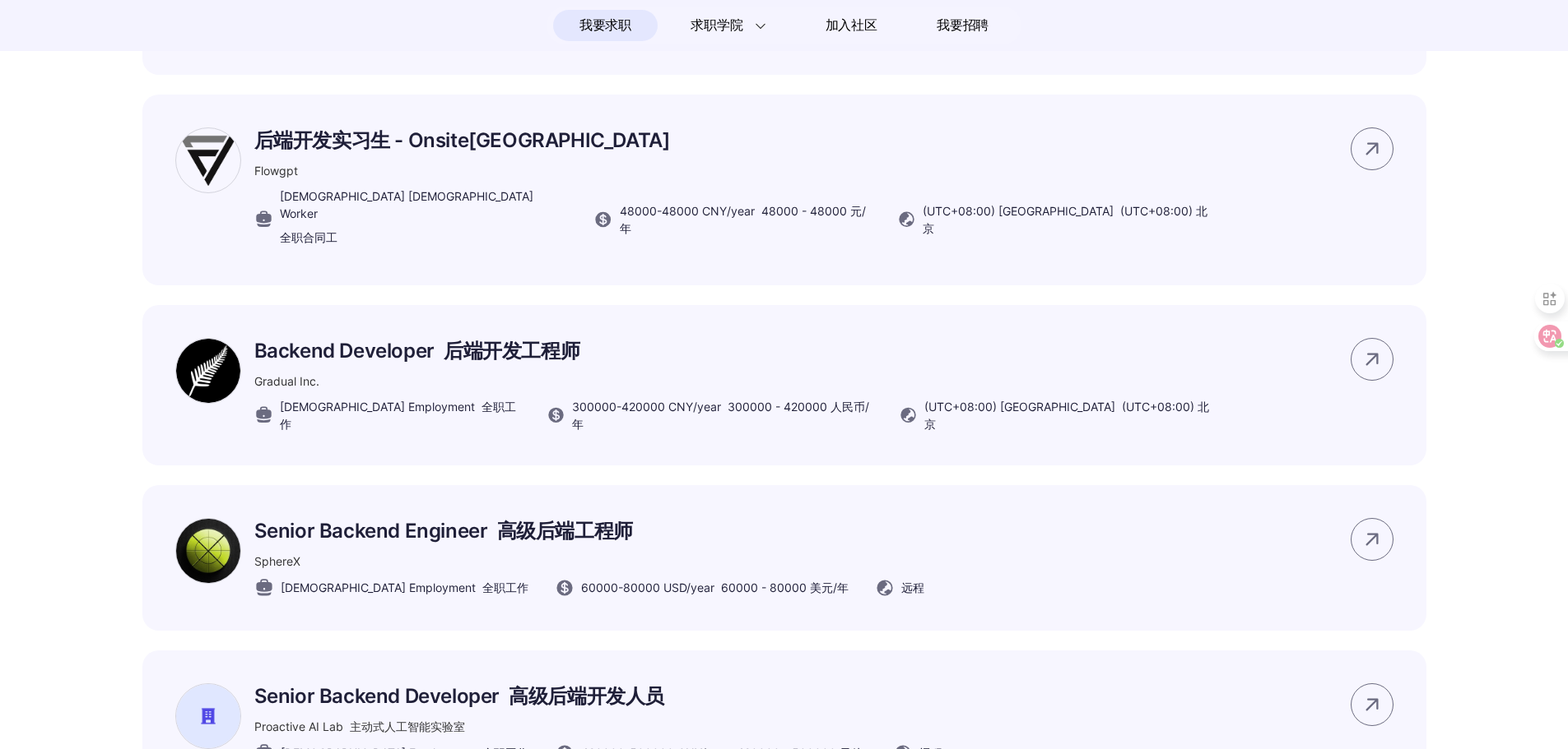
click at [1075, 550] on div "Senior Backend Engineer 高级后端工程师 SphereX [DEMOGRAPHIC_DATA] Employment 全职工作 6000…" at bounding box center [784, 558] width 1284 height 146
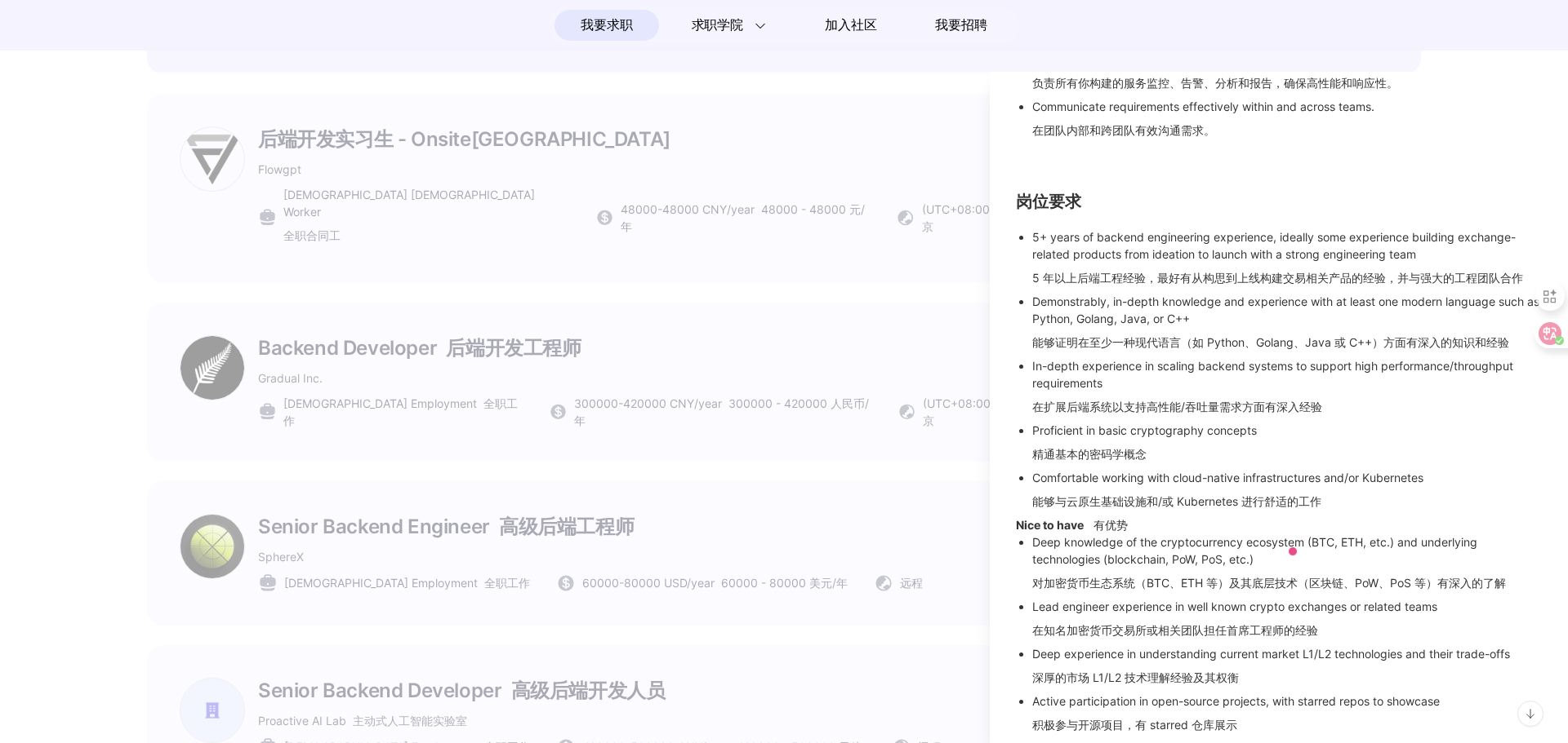
scroll to position [526, 0]
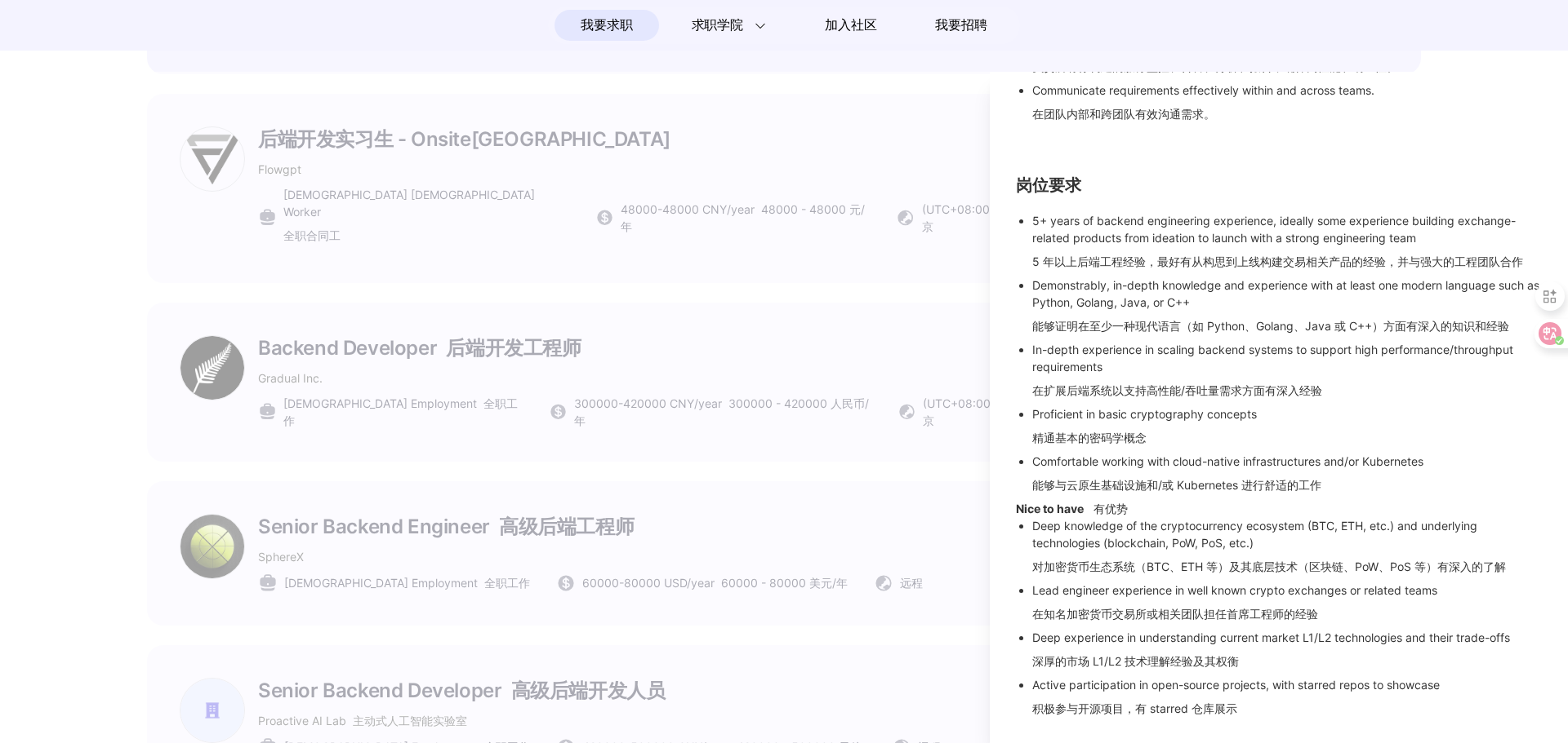
click at [783, 486] on div at bounding box center [784, 407] width 1568 height 672
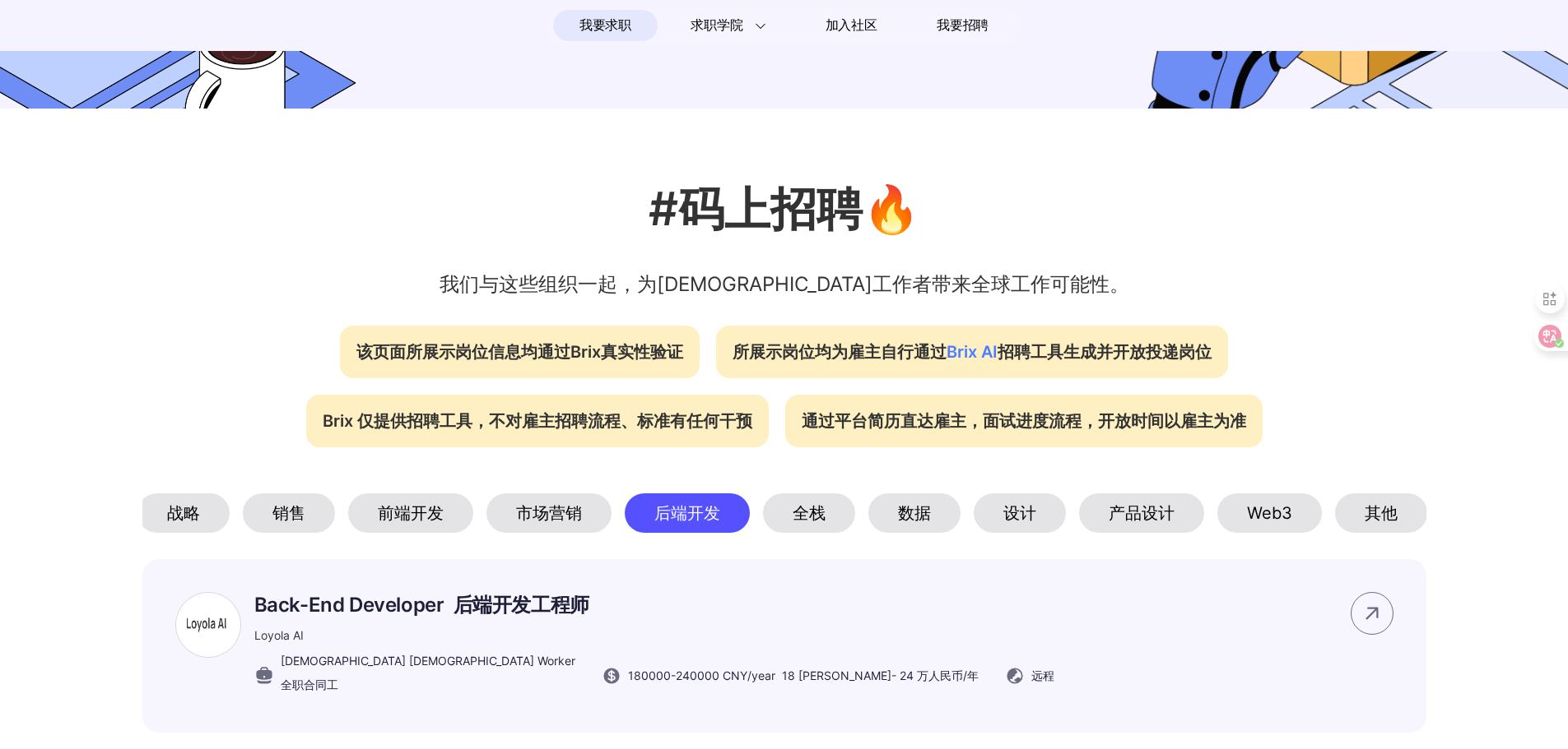
scroll to position [427, 0]
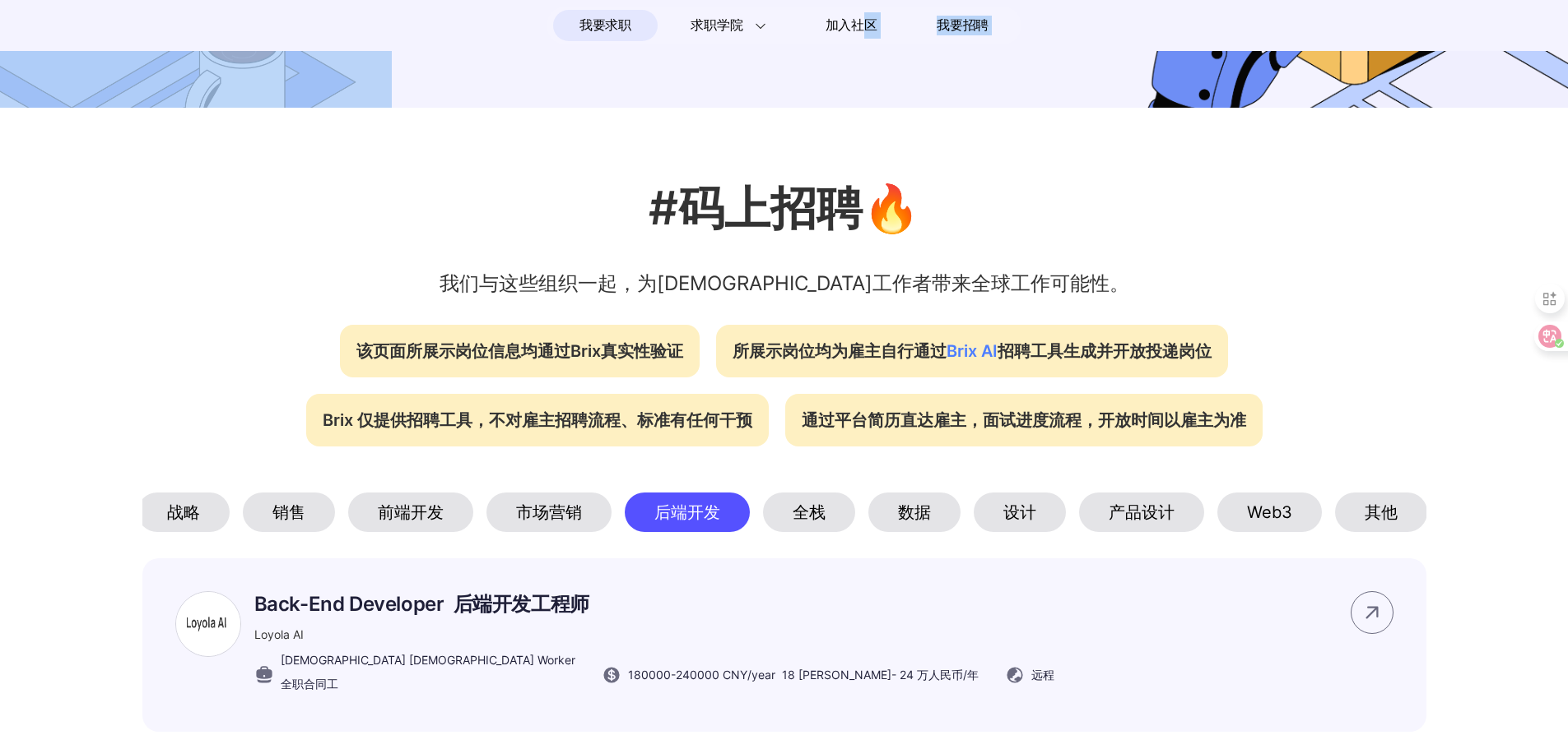
drag, startPoint x: 867, startPoint y: 32, endPoint x: 840, endPoint y: 89, distance: 63.1
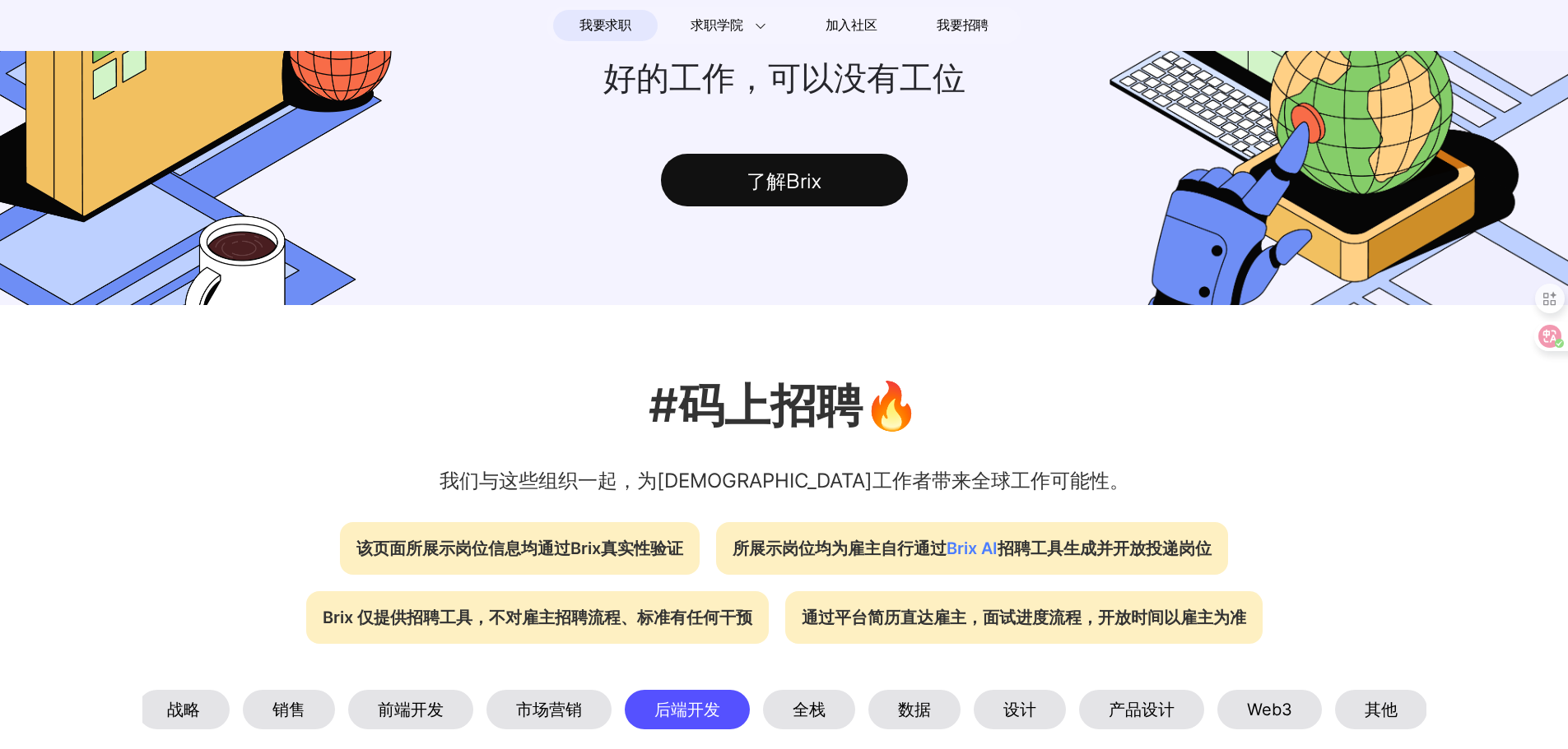
scroll to position [493, 0]
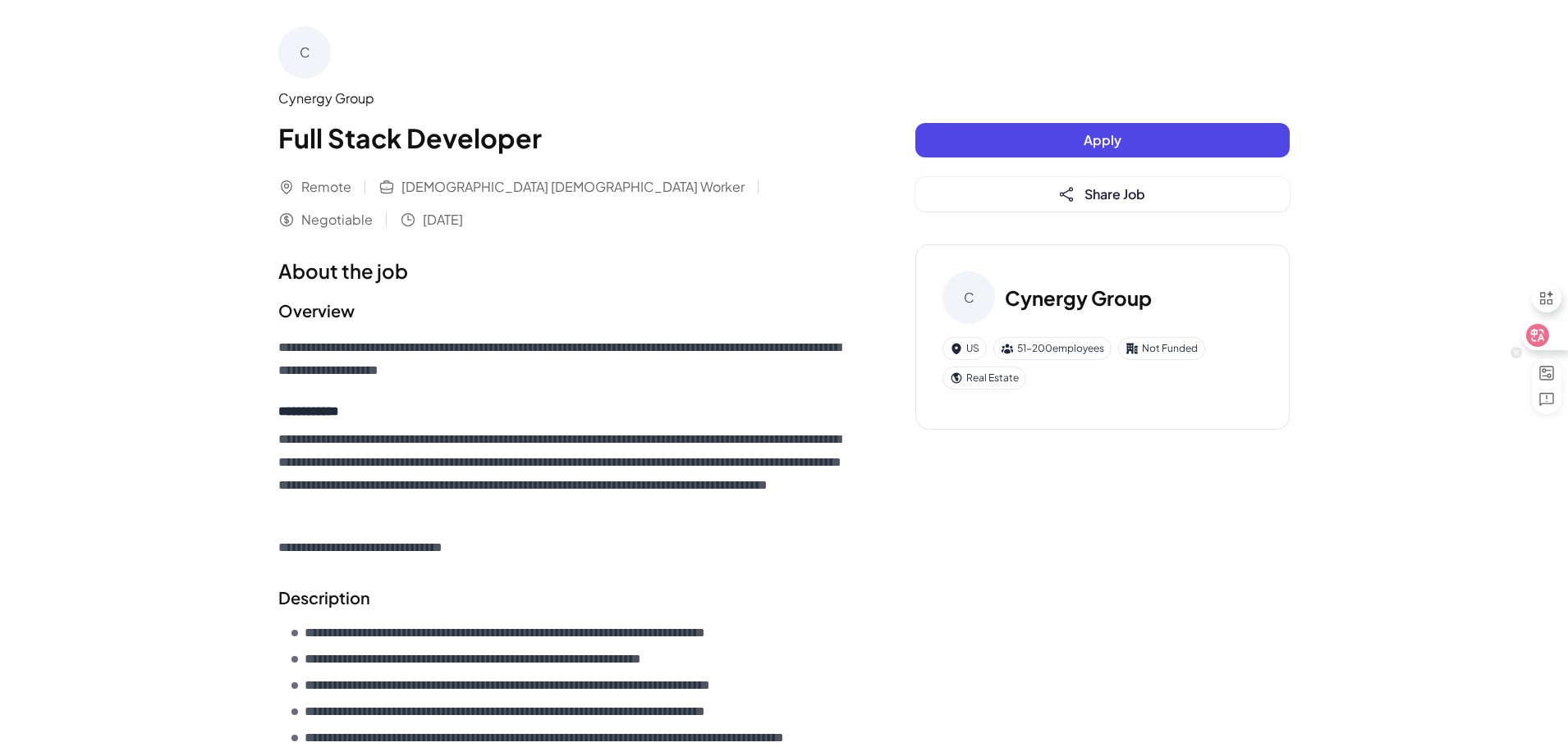
click at [1537, 338] on icon at bounding box center [1537, 336] width 17 height 17
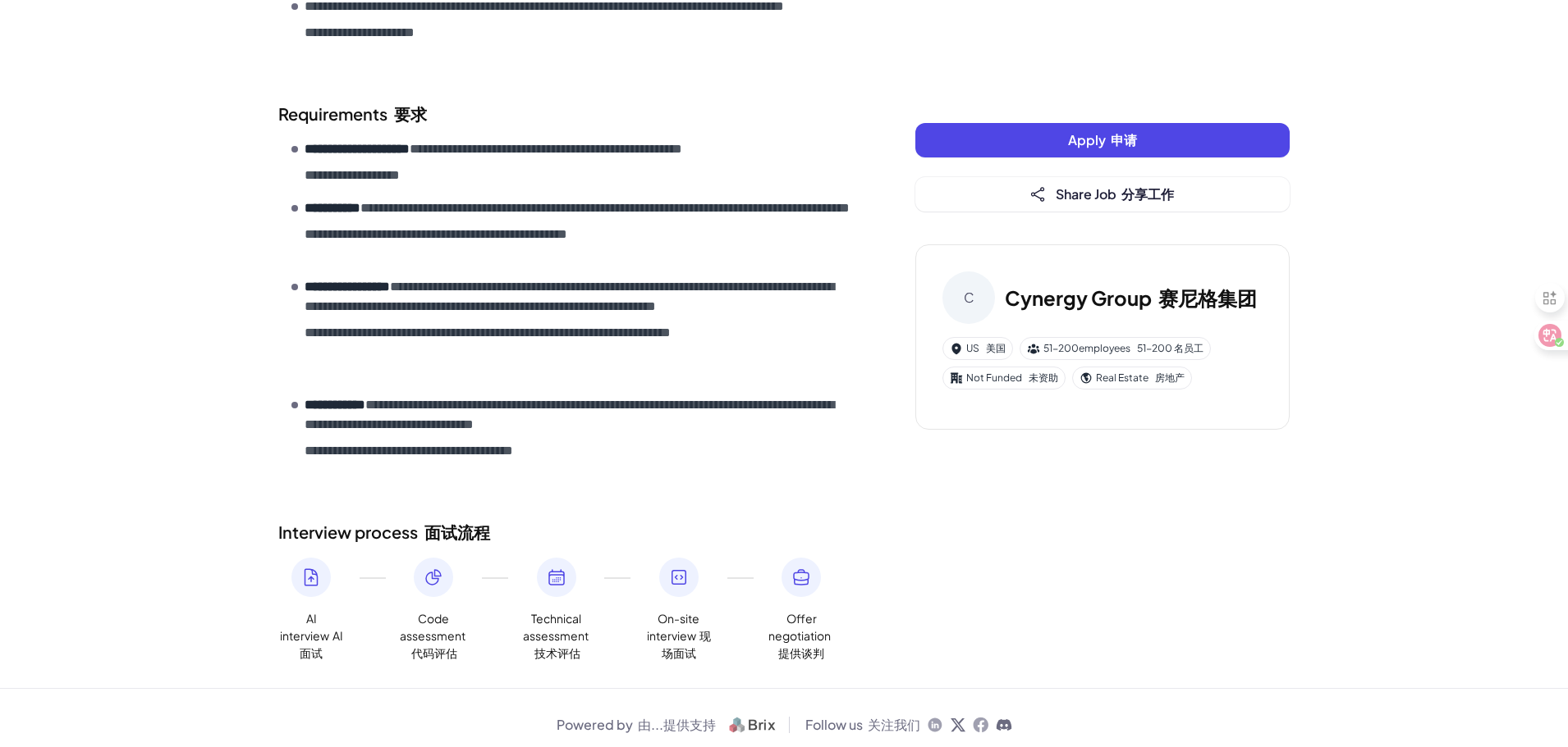
scroll to position [1064, 0]
